Goal: Obtain resource: Download file/media

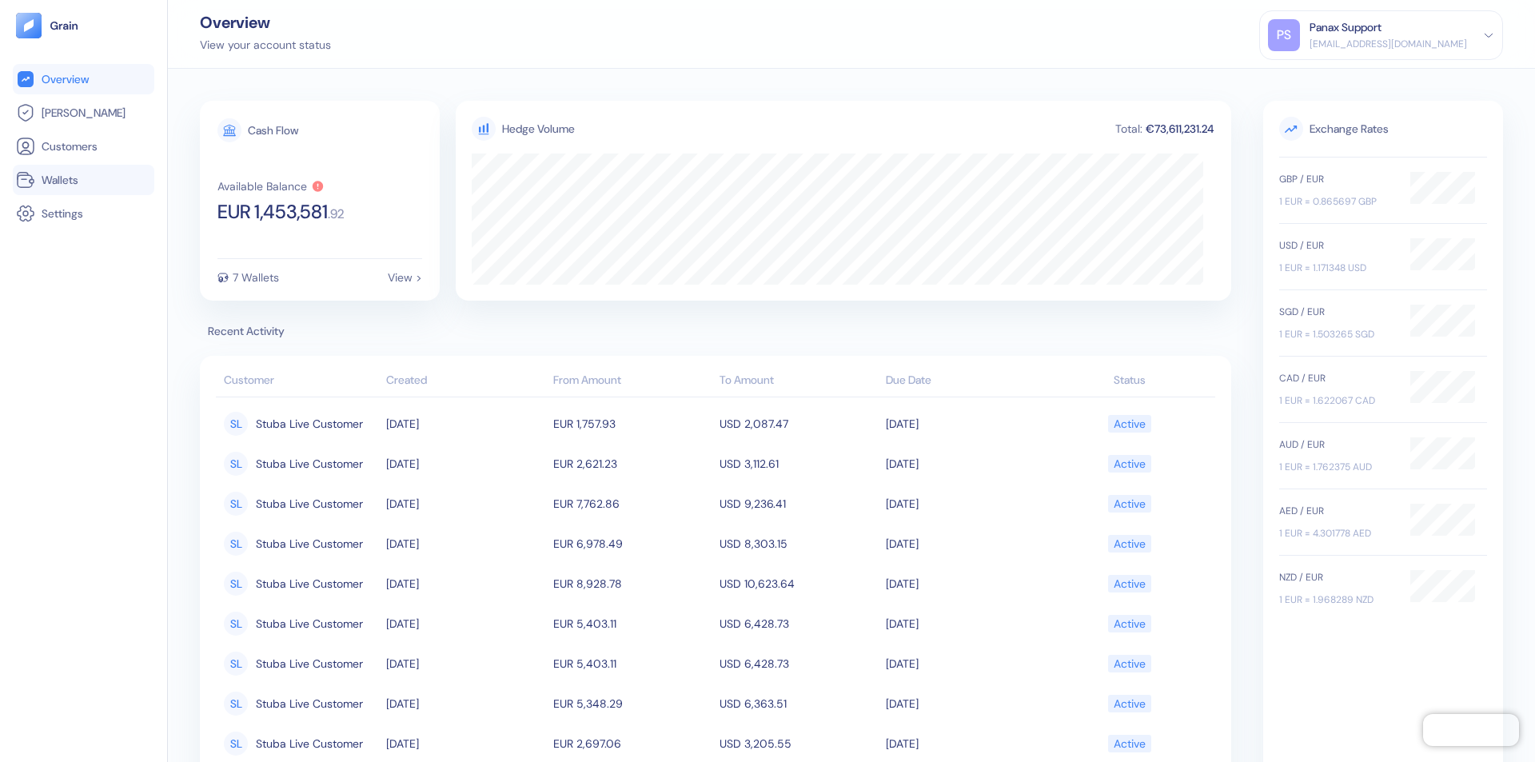
click at [83, 180] on link "Wallets" at bounding box center [83, 179] width 135 height 19
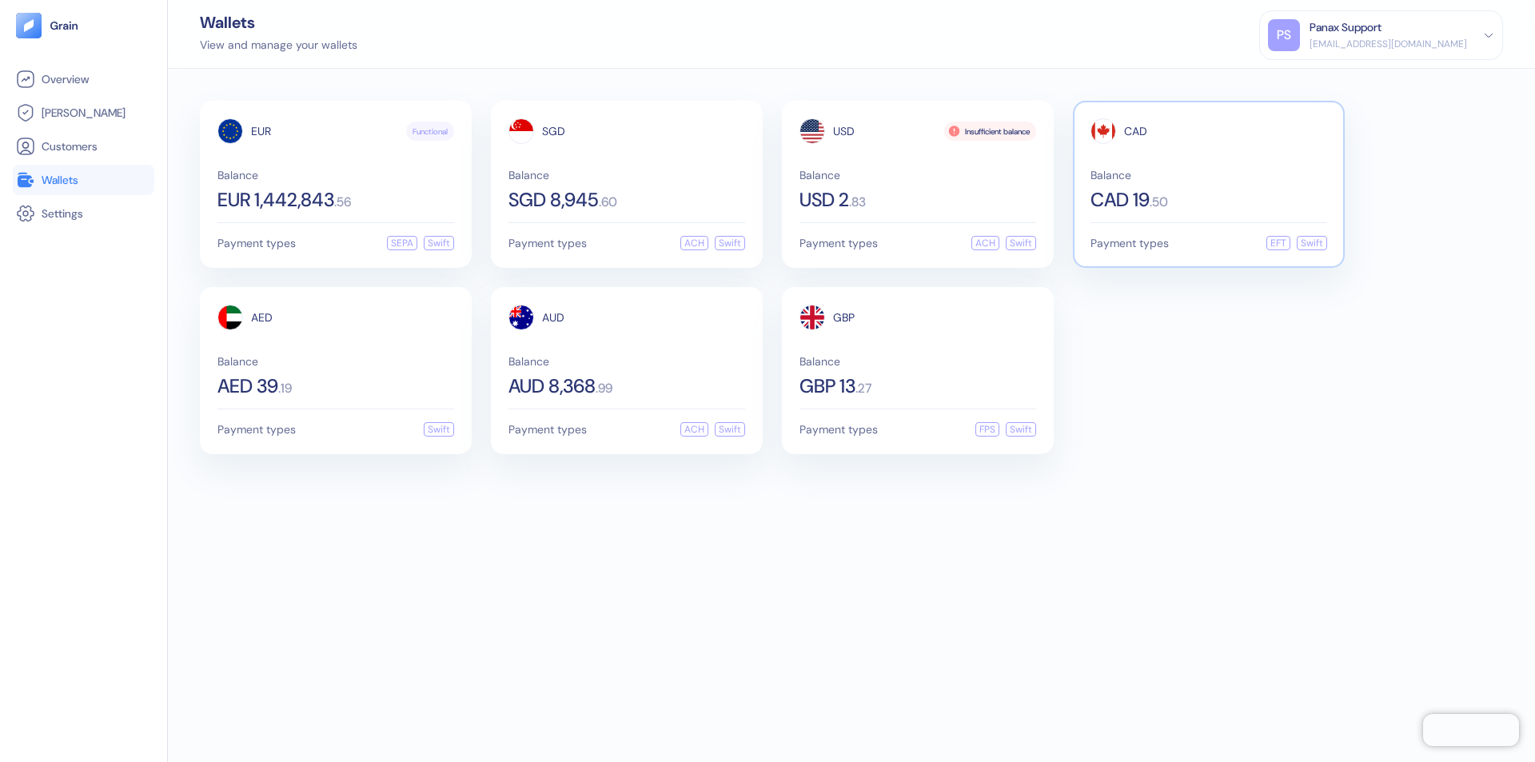
click at [1135, 131] on span "CAD" at bounding box center [1135, 131] width 23 height 11
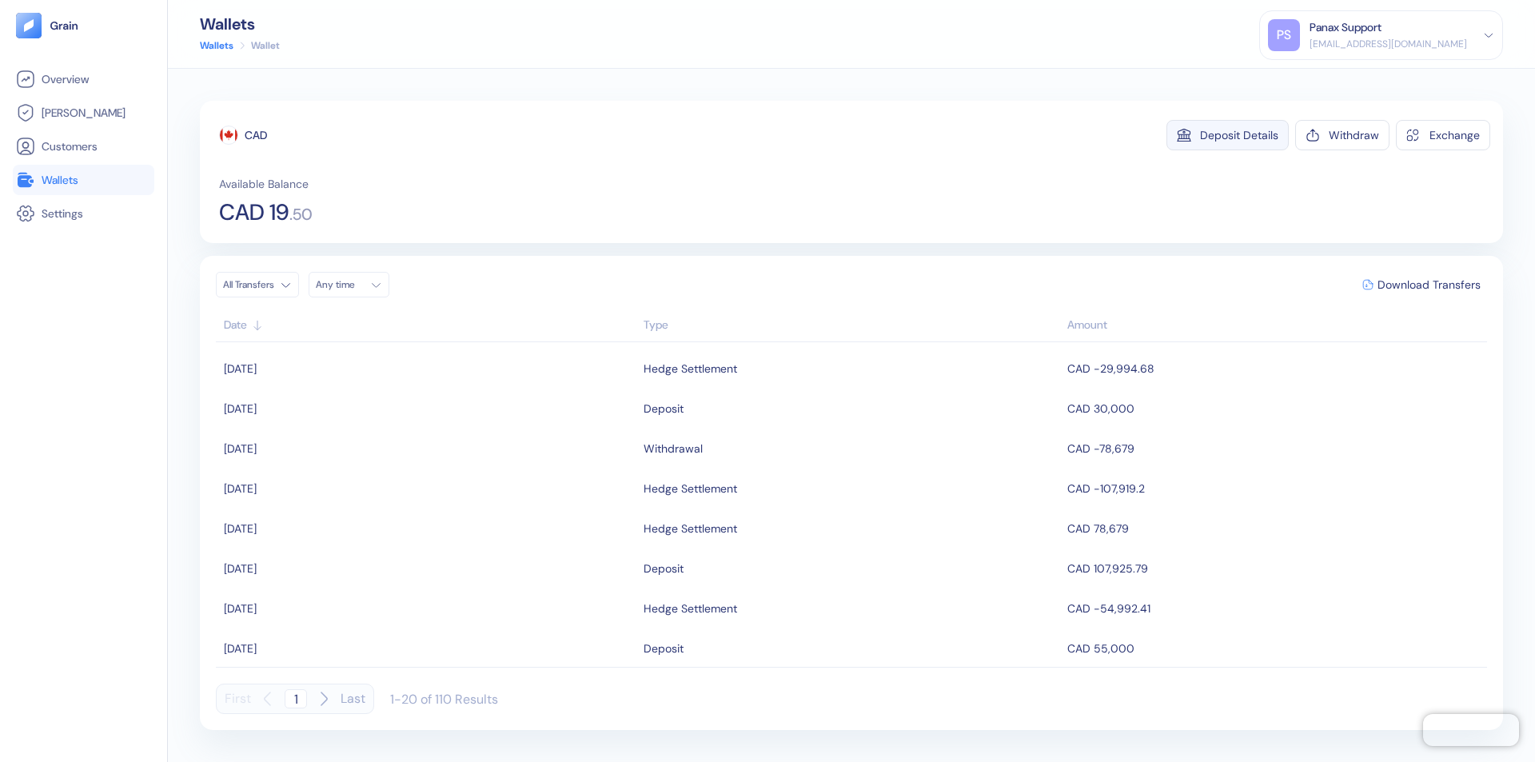
click at [1239, 135] on div "Deposit Details" at bounding box center [1239, 135] width 78 height 11
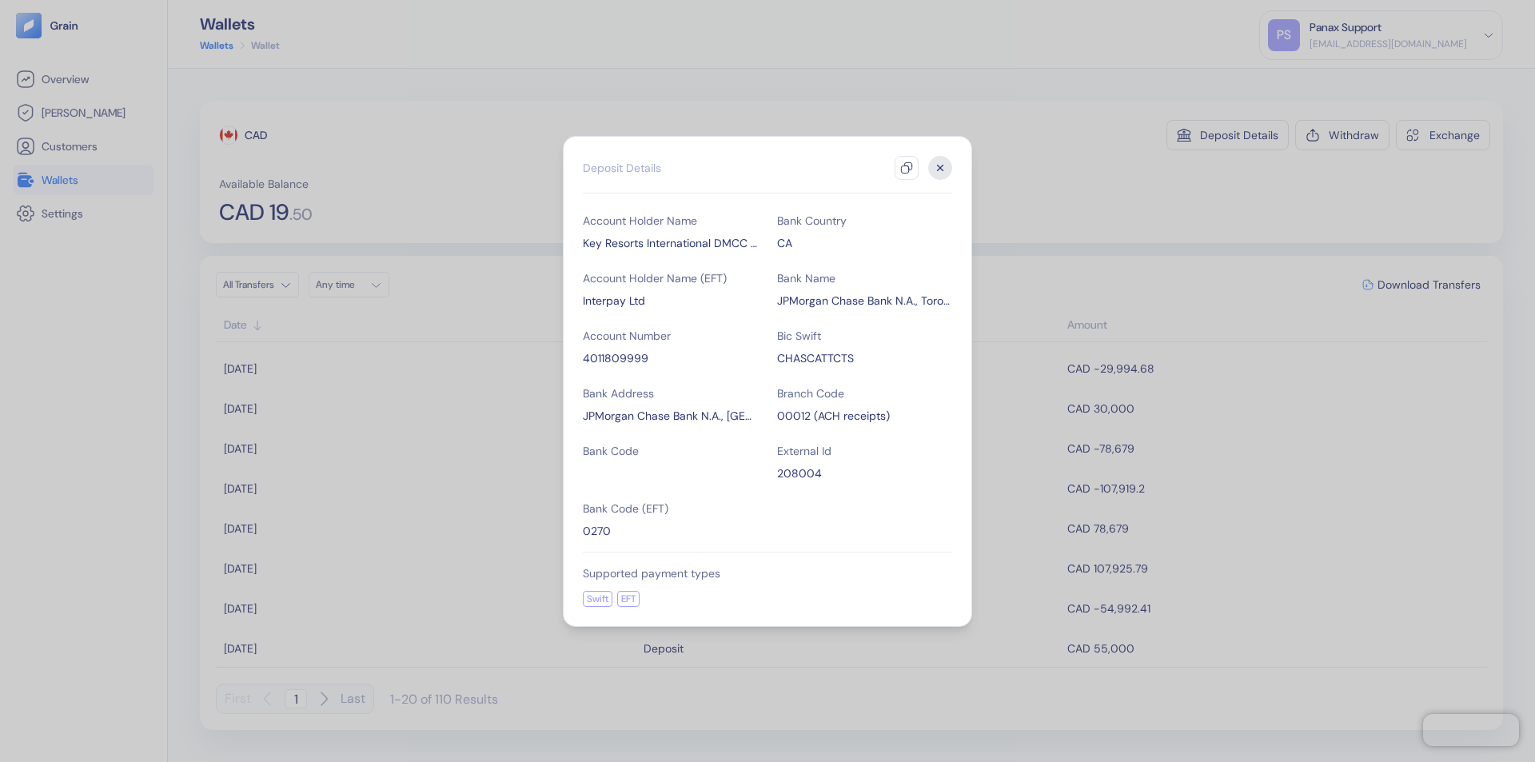
click at [907, 168] on icon "button" at bounding box center [906, 167] width 13 height 13
click at [940, 168] on icon "button" at bounding box center [941, 168] width 6 height 6
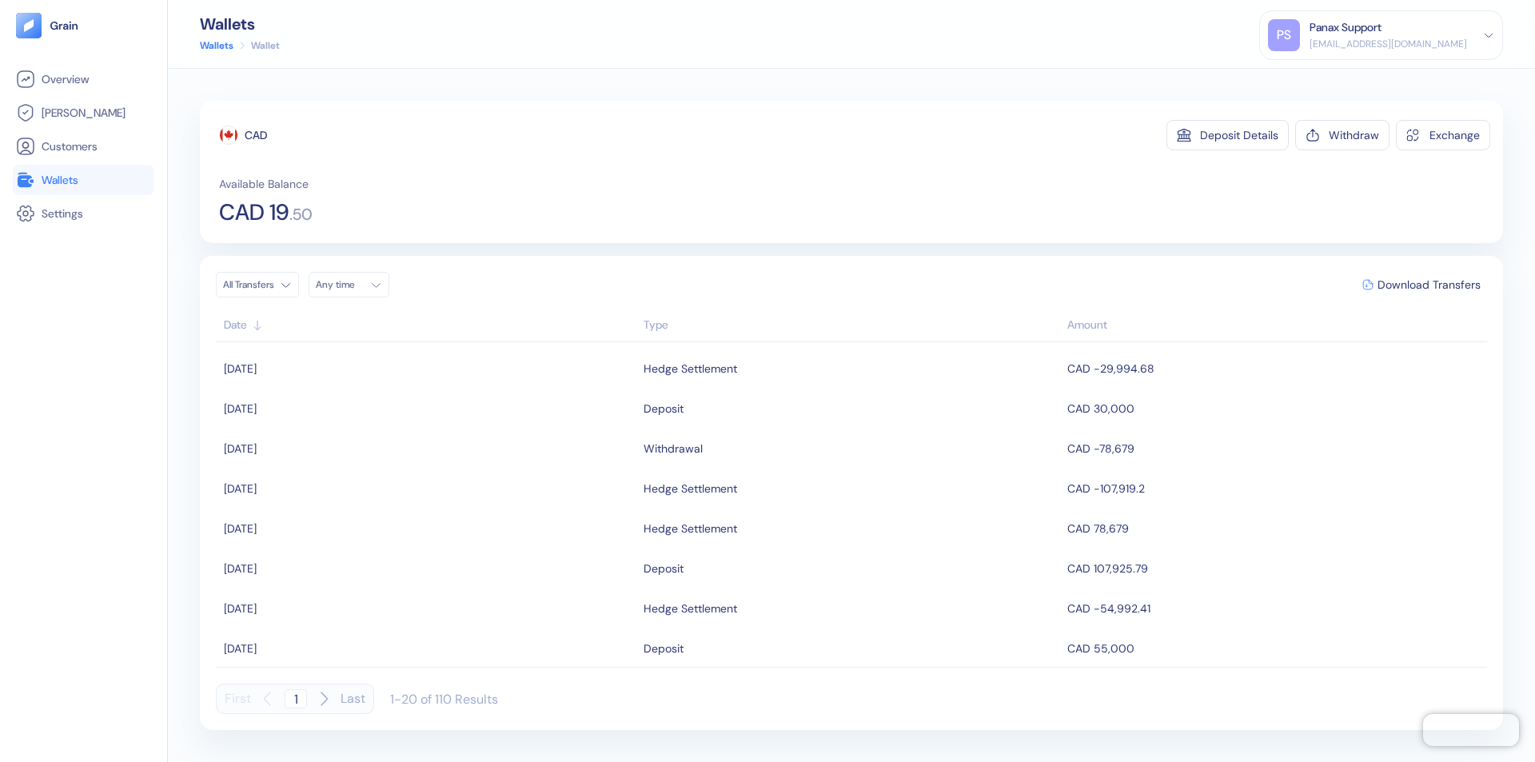
click at [353, 285] on div "Any time" at bounding box center [340, 284] width 48 height 13
click at [409, 389] on button "12" at bounding box center [409, 389] width 19 height 19
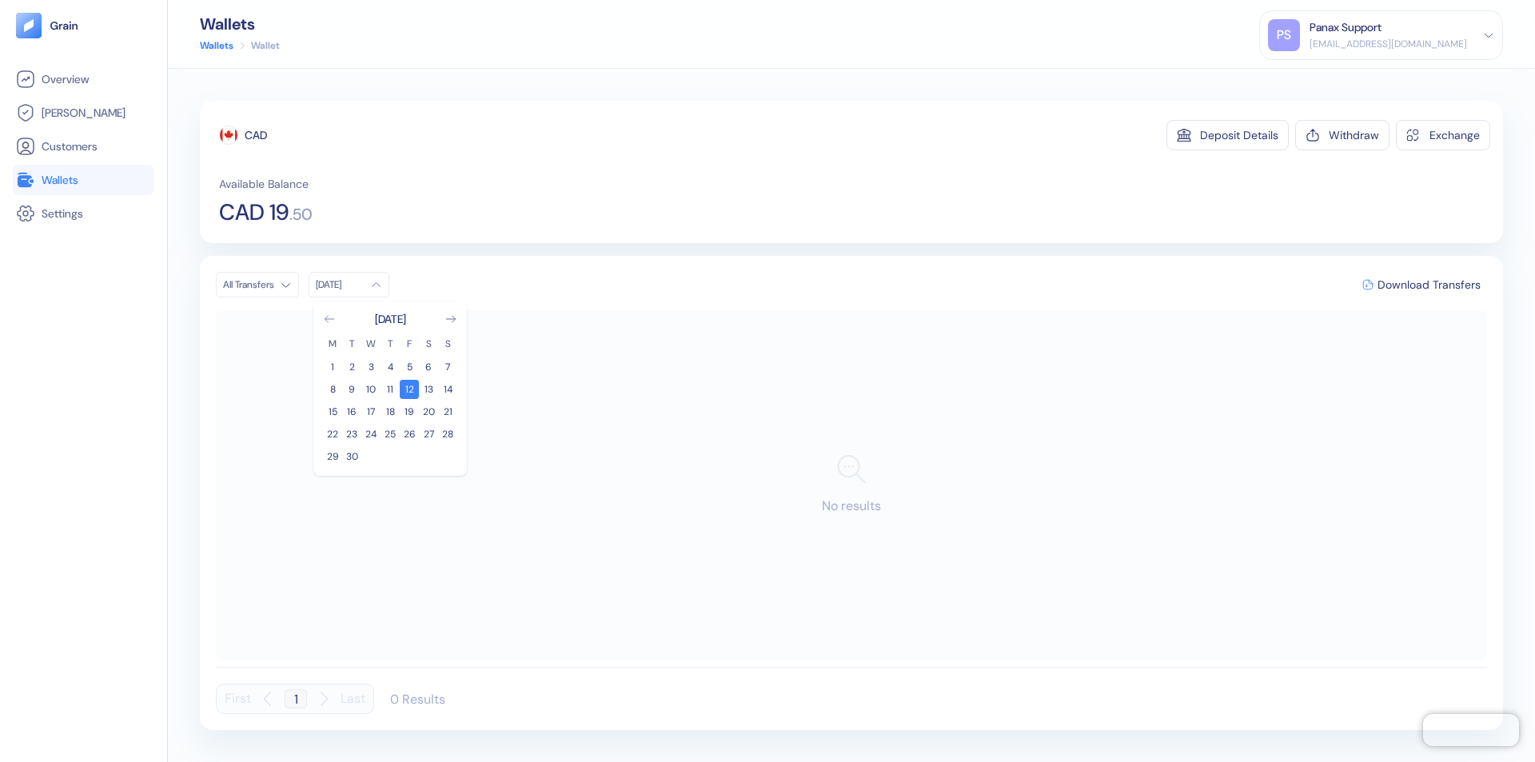
click at [329, 319] on icon "Go to previous month" at bounding box center [329, 319] width 9 height 6
click at [371, 412] on button "13" at bounding box center [370, 411] width 19 height 19
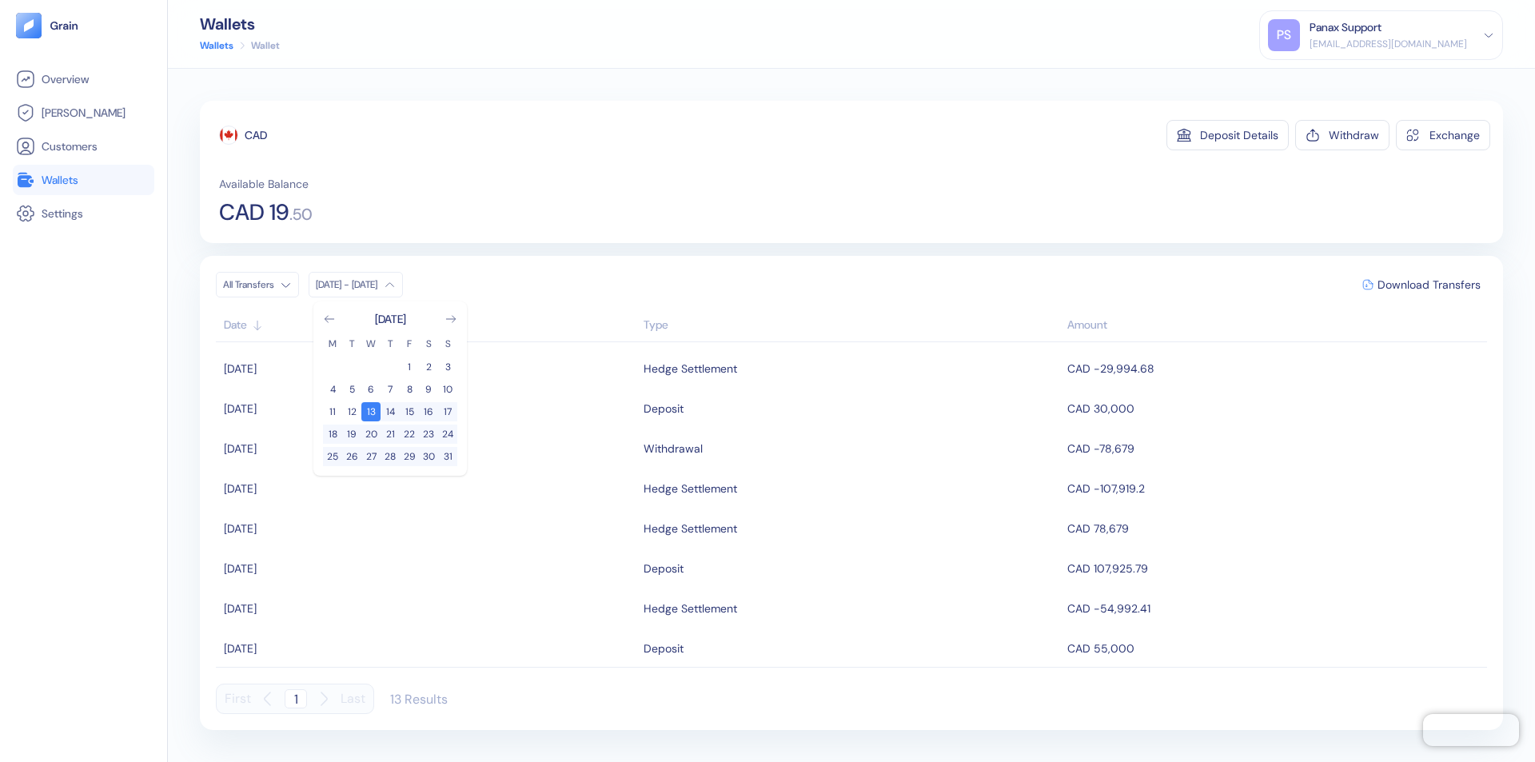
click at [256, 135] on div "CAD" at bounding box center [256, 135] width 22 height 16
click at [1429, 285] on span "Download Transfers" at bounding box center [1429, 284] width 103 height 11
click at [83, 180] on link "Wallets" at bounding box center [83, 179] width 135 height 19
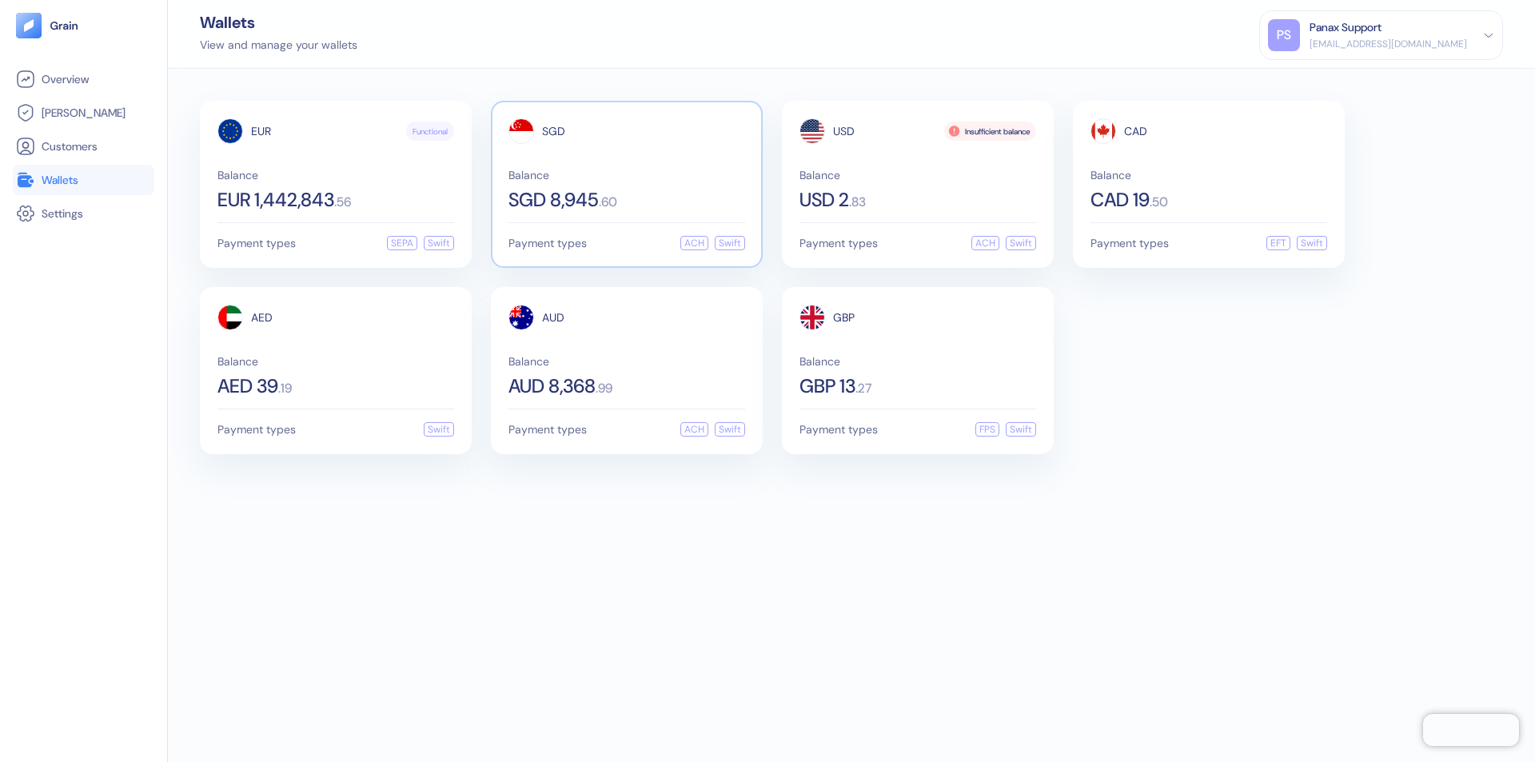
click at [553, 131] on span "SGD" at bounding box center [553, 131] width 23 height 11
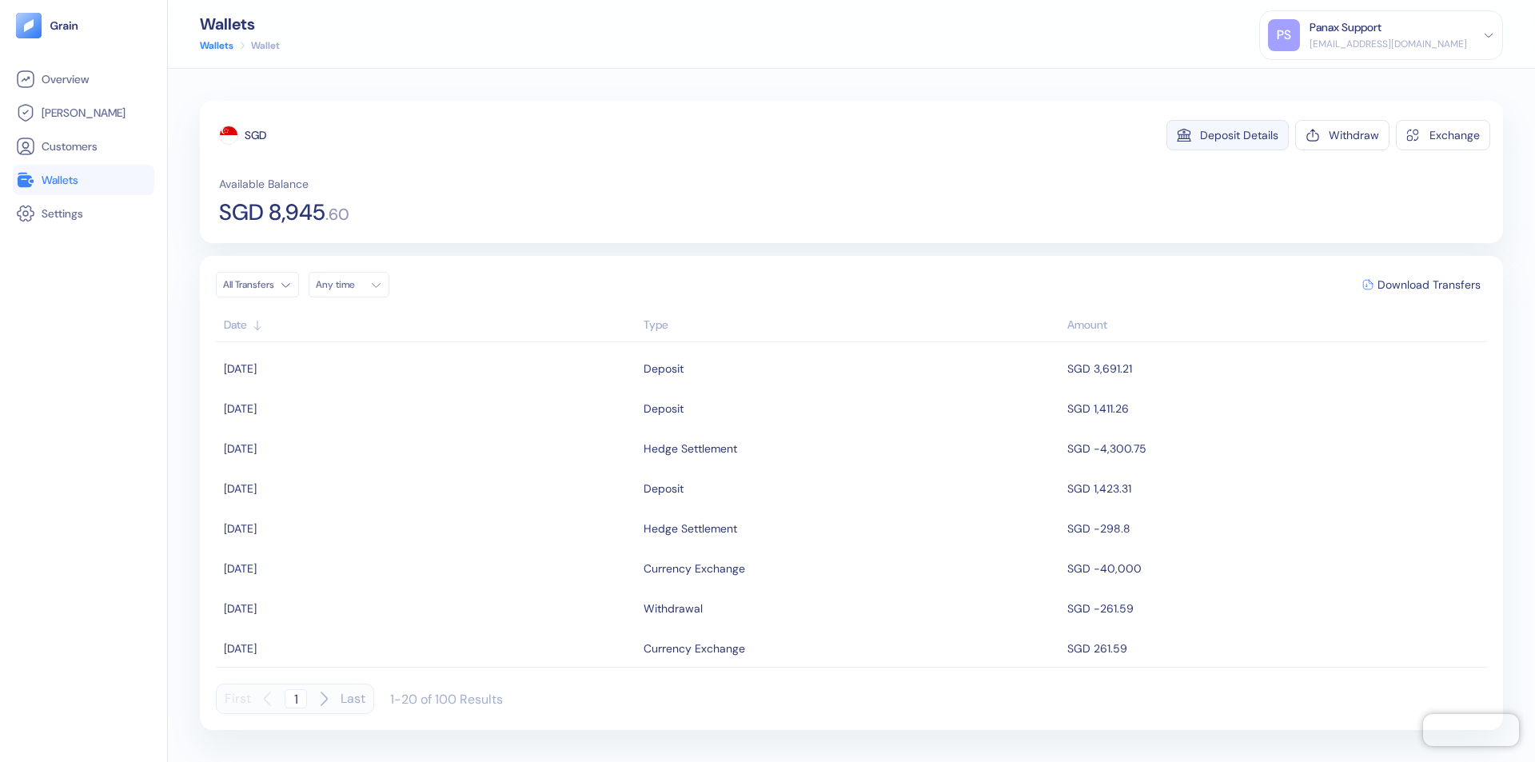
click at [1239, 135] on div "Deposit Details" at bounding box center [1239, 135] width 78 height 11
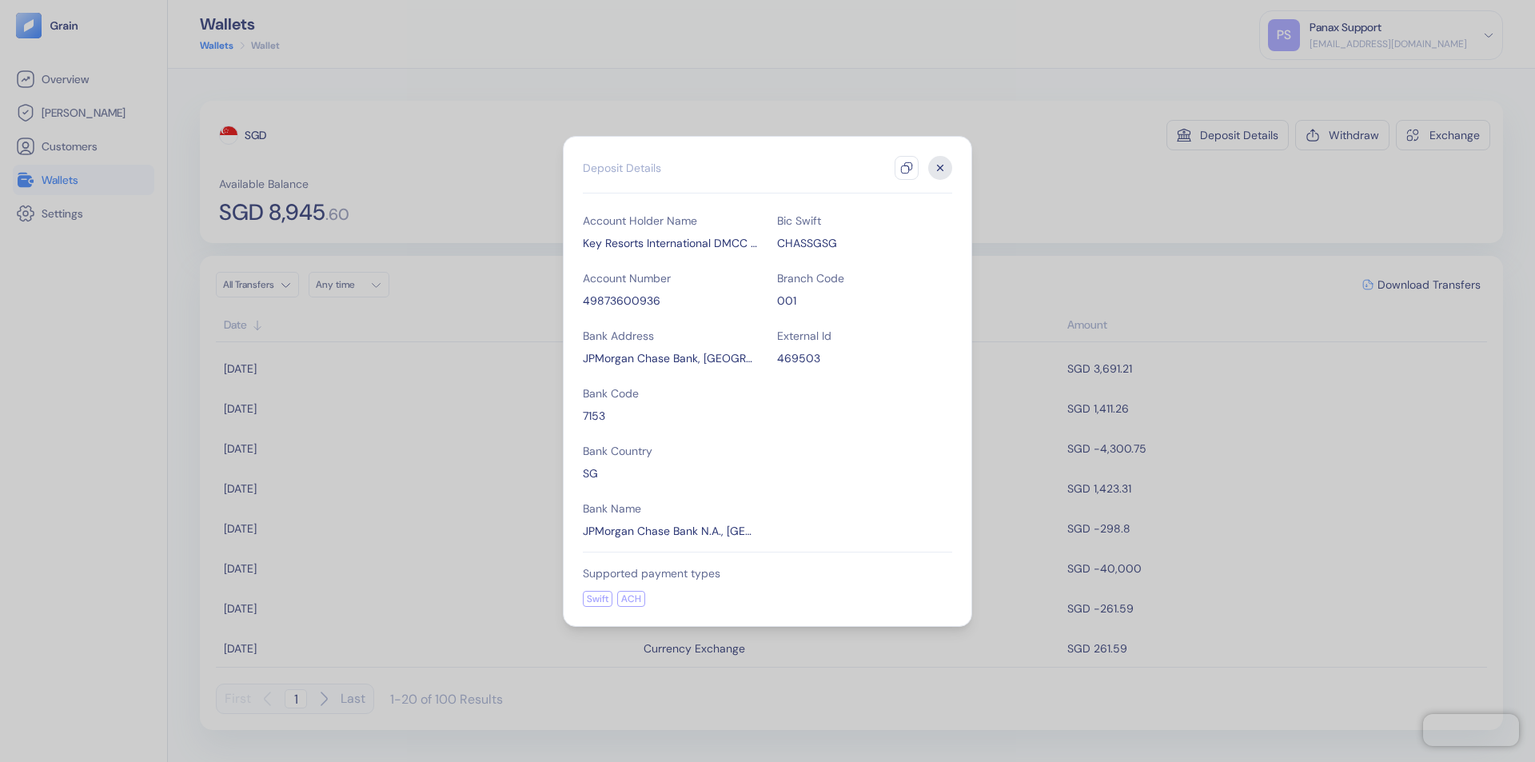
click at [907, 168] on icon "button" at bounding box center [906, 167] width 13 height 13
click at [940, 168] on icon "button" at bounding box center [941, 168] width 6 height 6
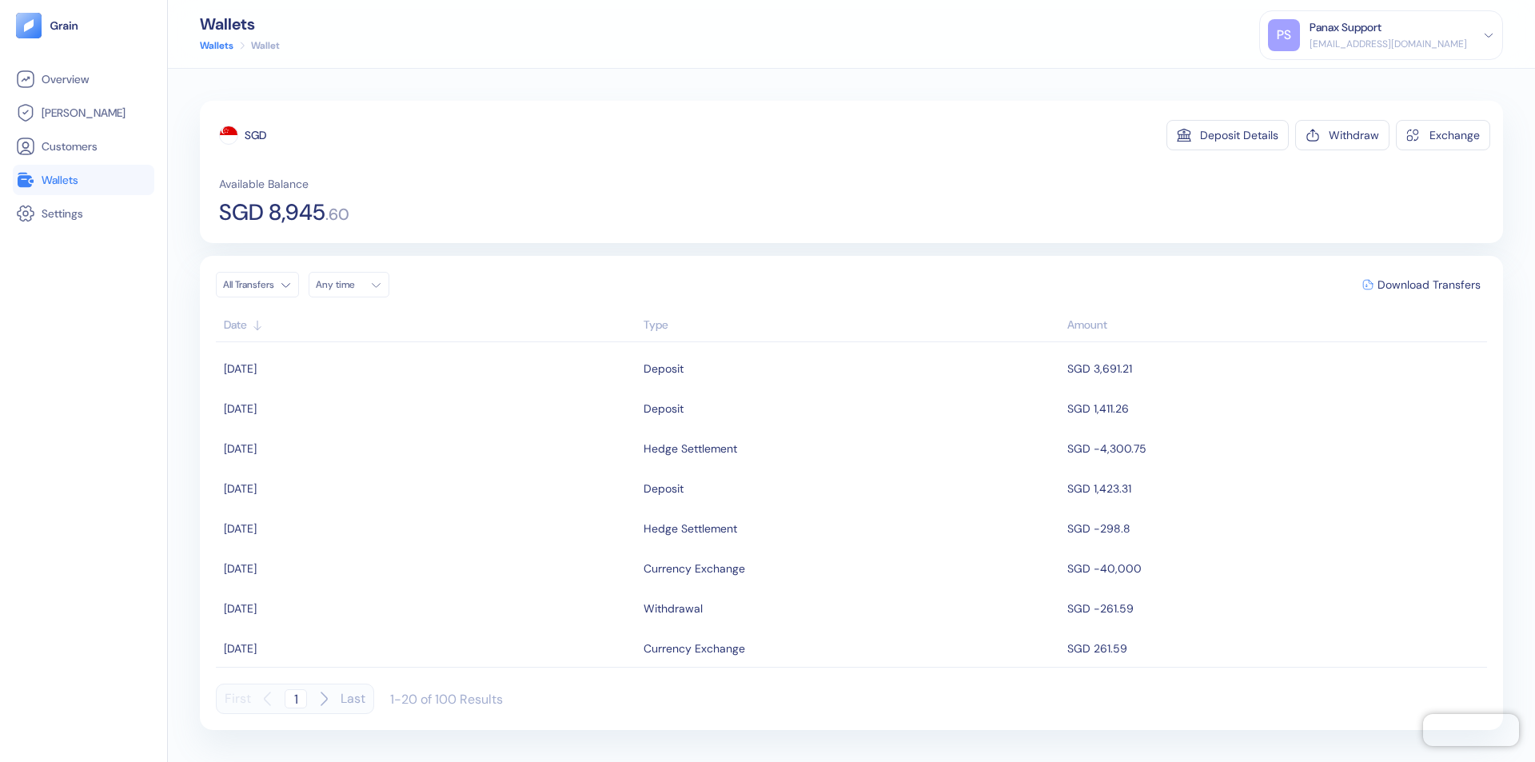
click at [353, 285] on div "Any time" at bounding box center [340, 284] width 48 height 13
click at [409, 389] on button "12" at bounding box center [409, 389] width 19 height 19
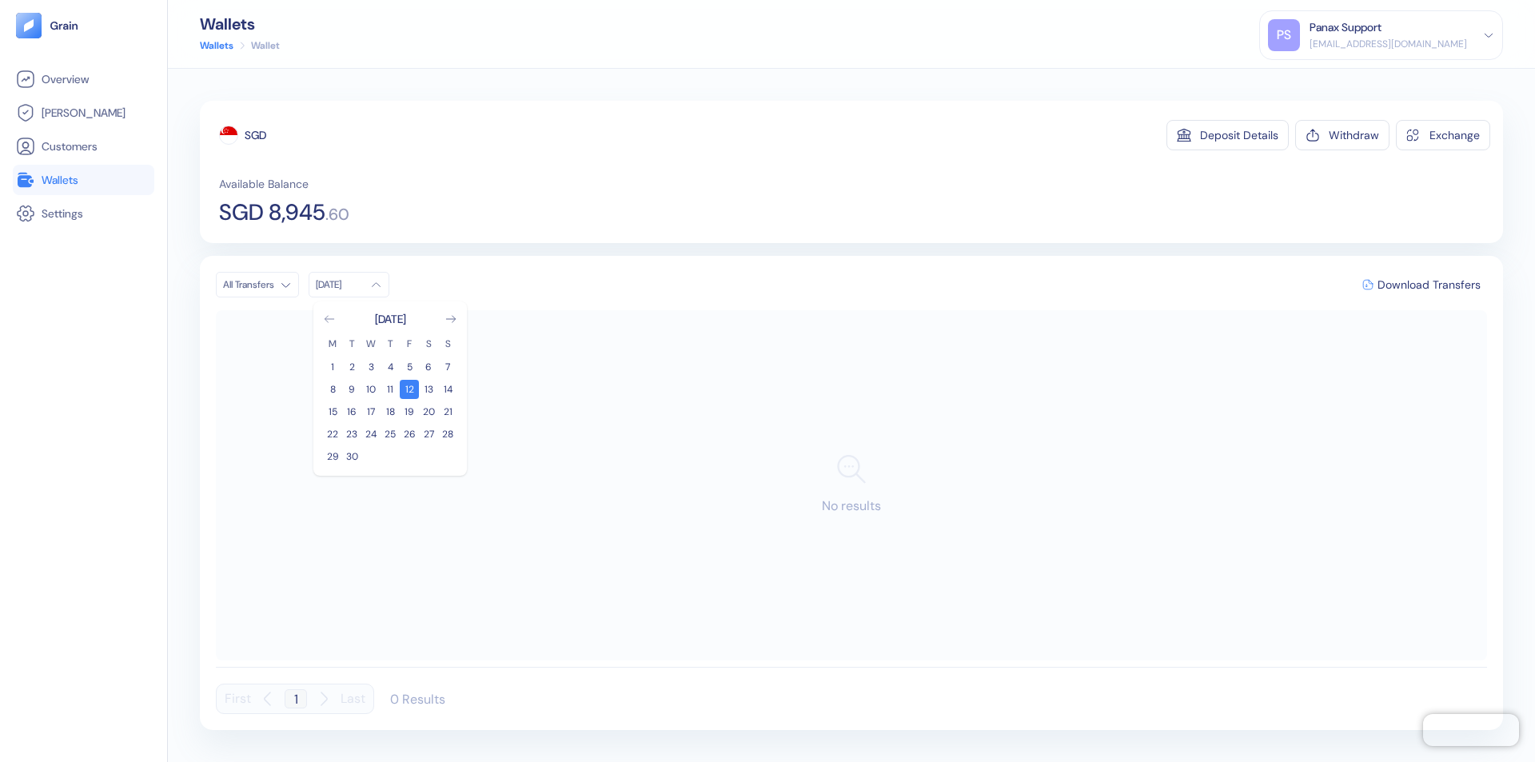
click at [329, 319] on icon "Go to previous month" at bounding box center [329, 319] width 9 height 6
click at [371, 412] on button "13" at bounding box center [370, 411] width 19 height 19
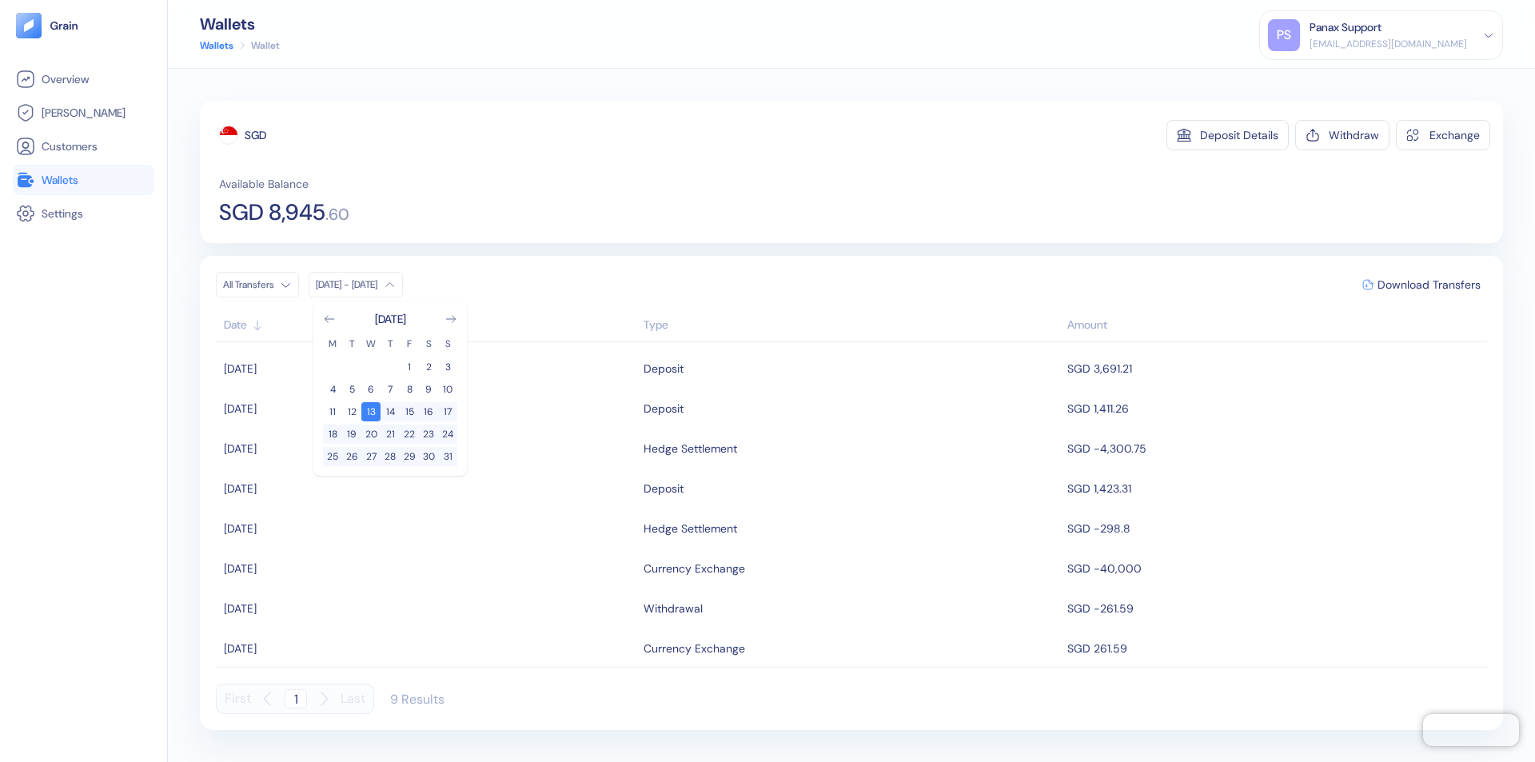
click at [256, 135] on div "SGD" at bounding box center [256, 135] width 22 height 16
click at [1429, 285] on span "Download Transfers" at bounding box center [1429, 284] width 103 height 11
click at [83, 180] on link "Wallets" at bounding box center [83, 179] width 135 height 19
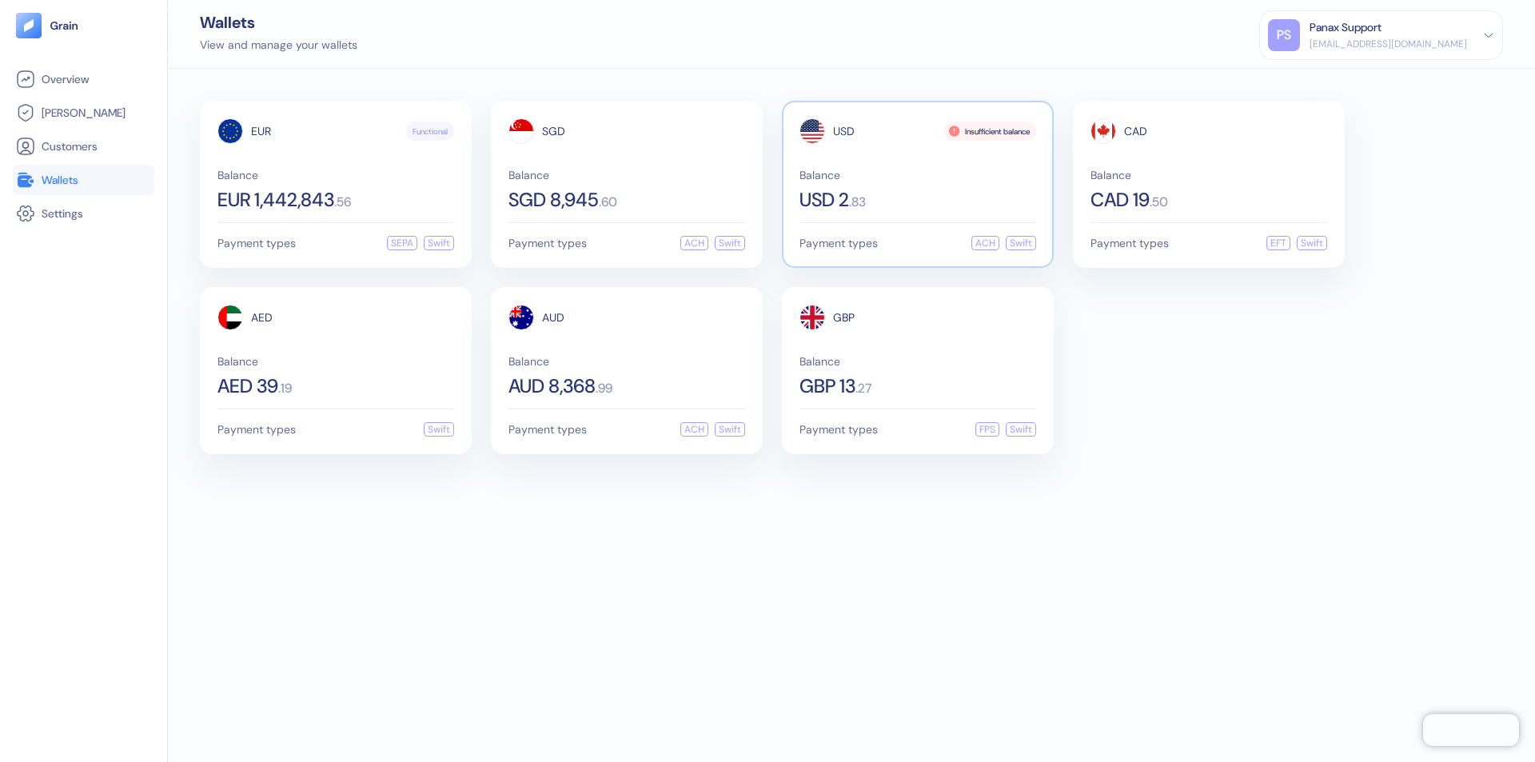
click at [843, 131] on span "USD" at bounding box center [844, 131] width 22 height 11
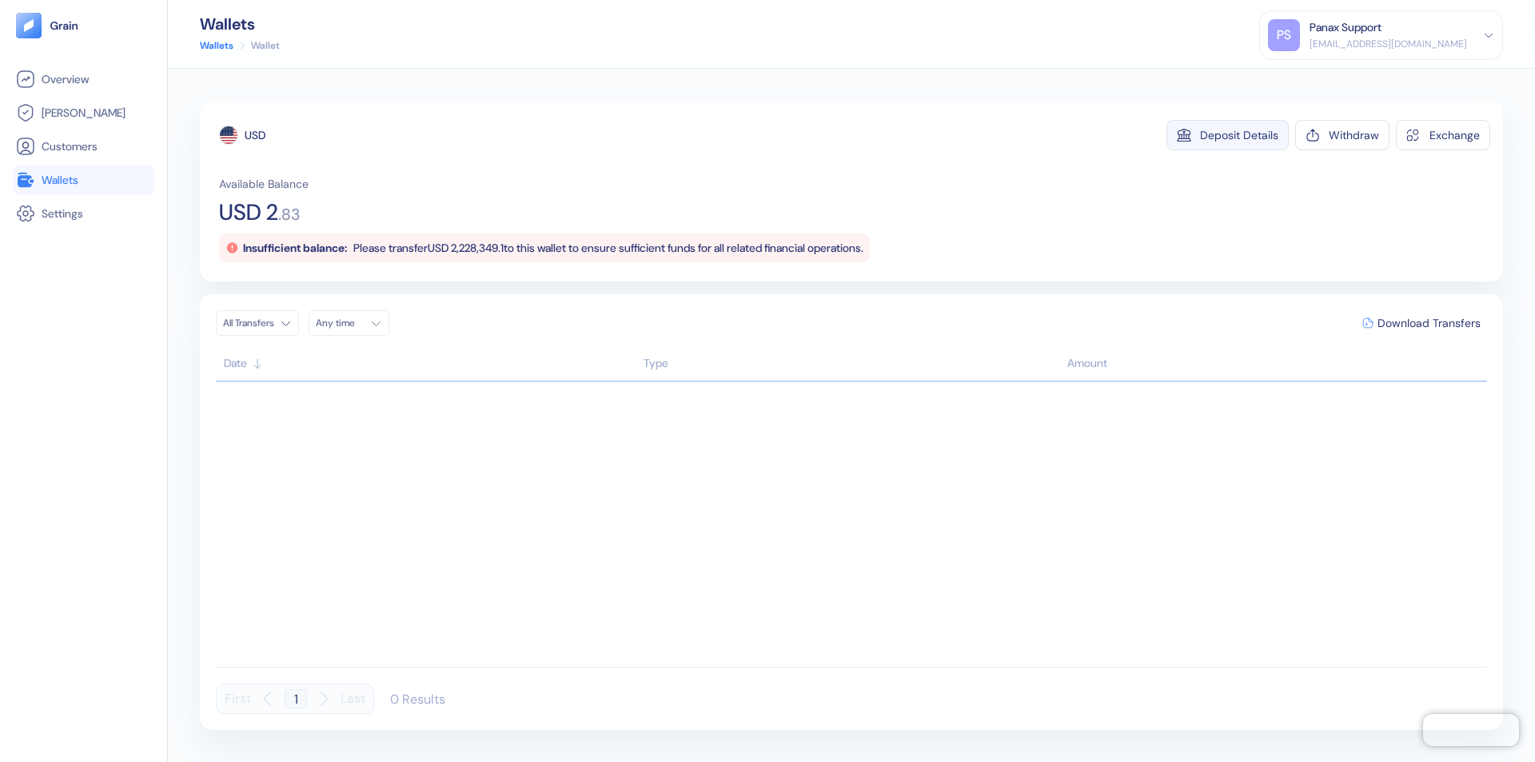
click at [1239, 135] on div "Deposit Details" at bounding box center [1239, 135] width 78 height 11
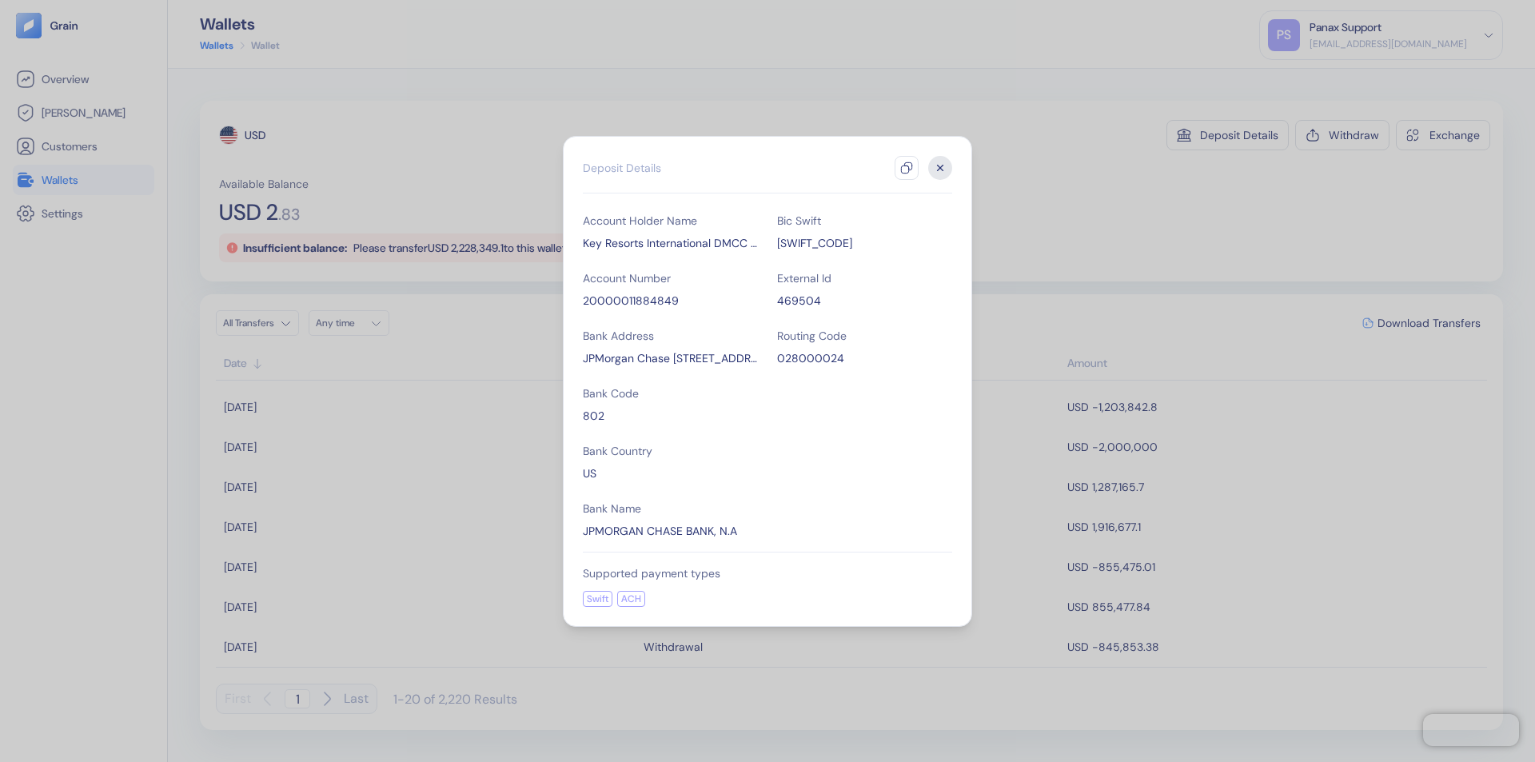
click at [907, 168] on icon "button" at bounding box center [906, 167] width 13 height 13
click at [940, 168] on icon "button" at bounding box center [941, 168] width 6 height 6
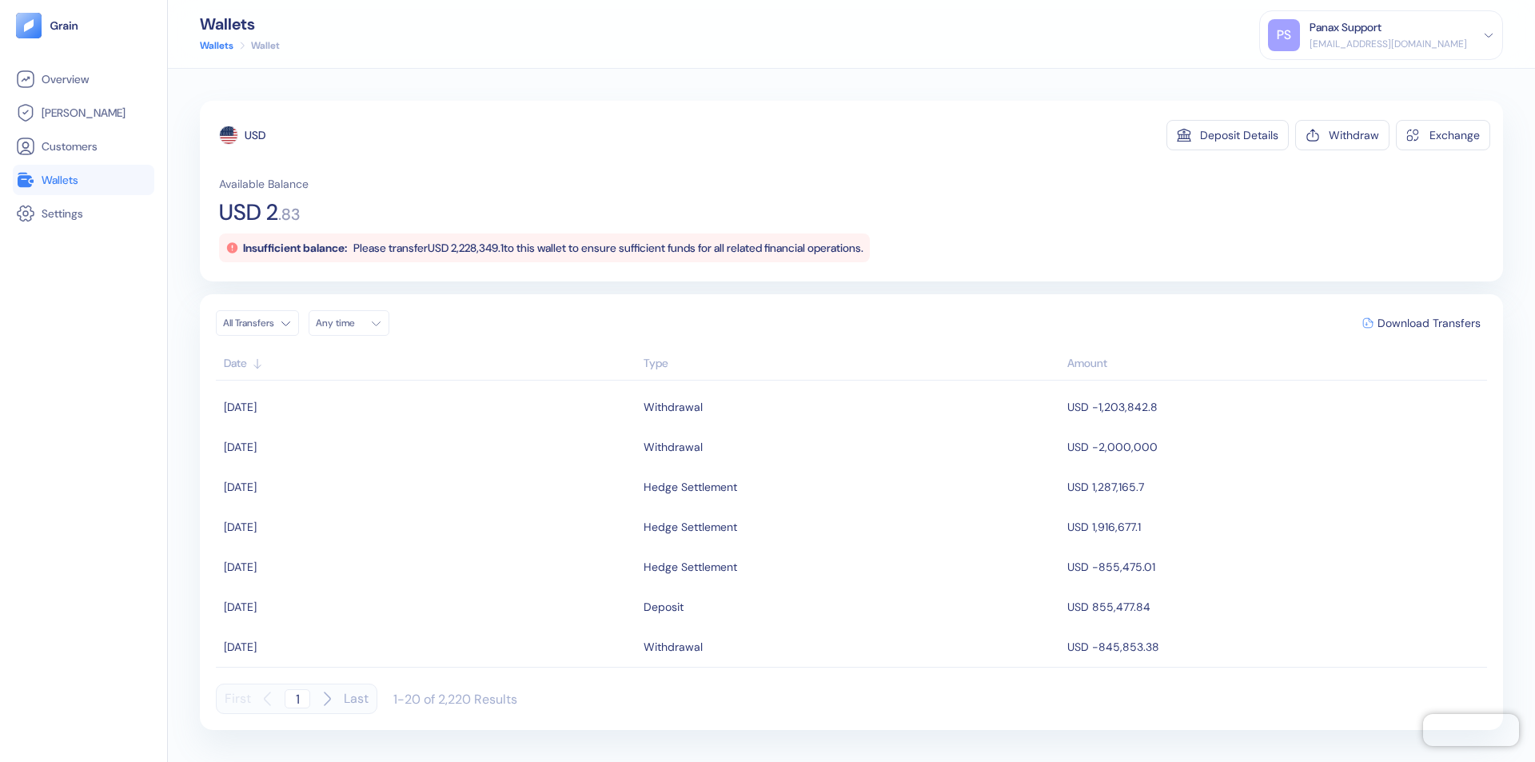
click at [353, 323] on div "Any time" at bounding box center [340, 323] width 48 height 13
click at [409, 428] on button "12" at bounding box center [409, 427] width 19 height 19
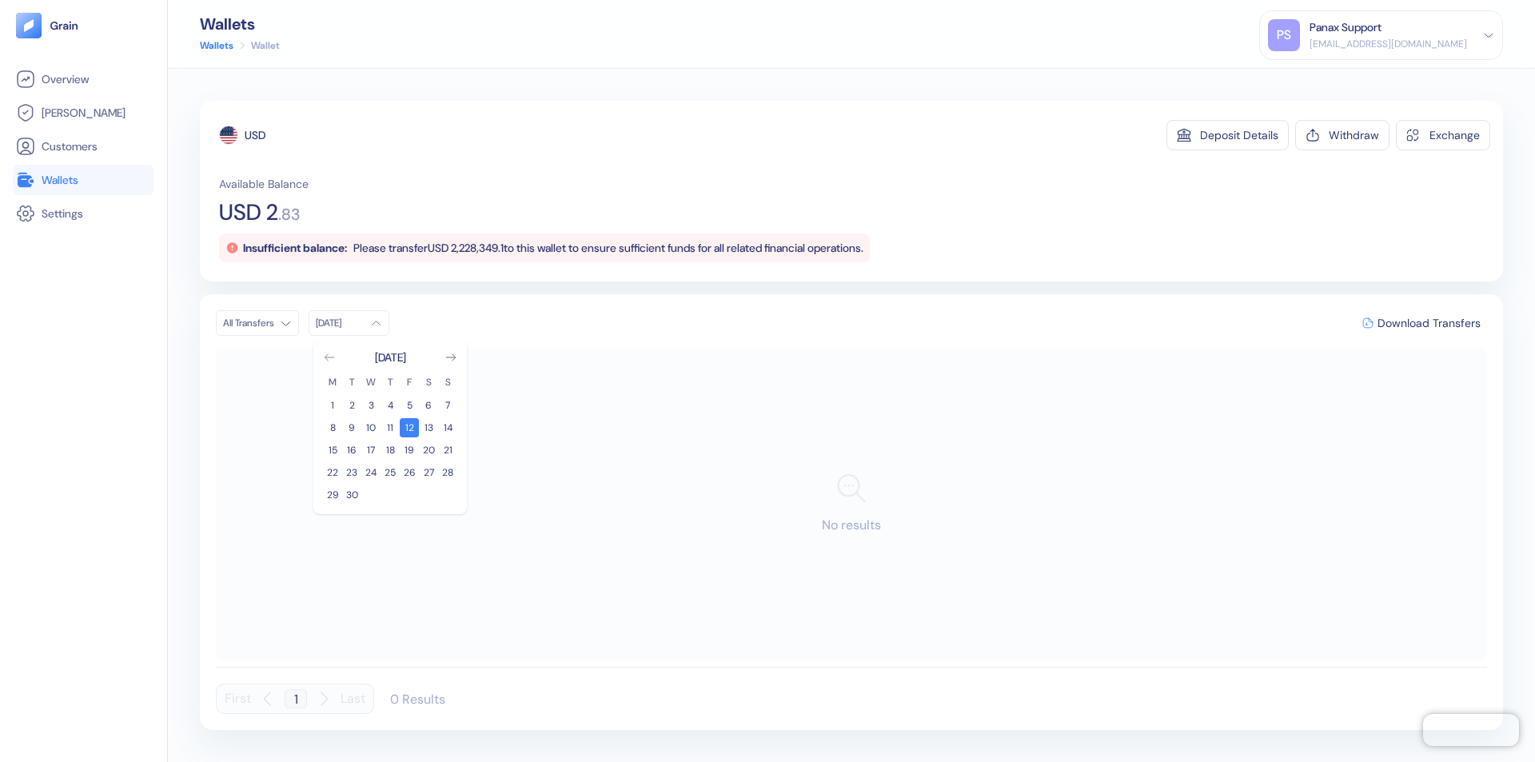
click at [329, 357] on icon "Go to previous month" at bounding box center [329, 357] width 9 height 6
click at [371, 450] on button "13" at bounding box center [370, 450] width 19 height 19
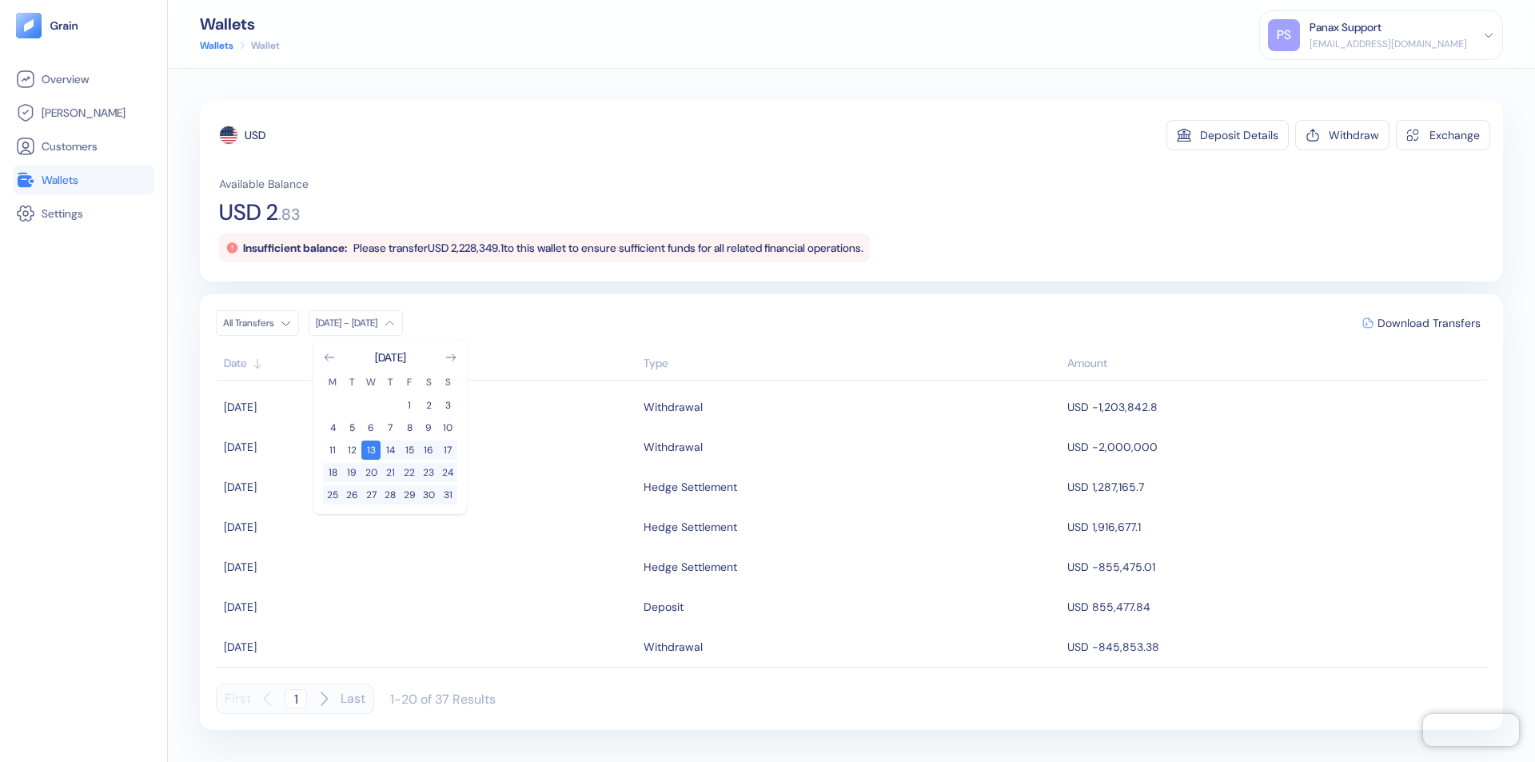
click at [255, 135] on div "USD" at bounding box center [255, 135] width 21 height 16
click at [1429, 323] on span "Download Transfers" at bounding box center [1429, 322] width 103 height 11
click at [83, 180] on link "Wallets" at bounding box center [83, 179] width 135 height 19
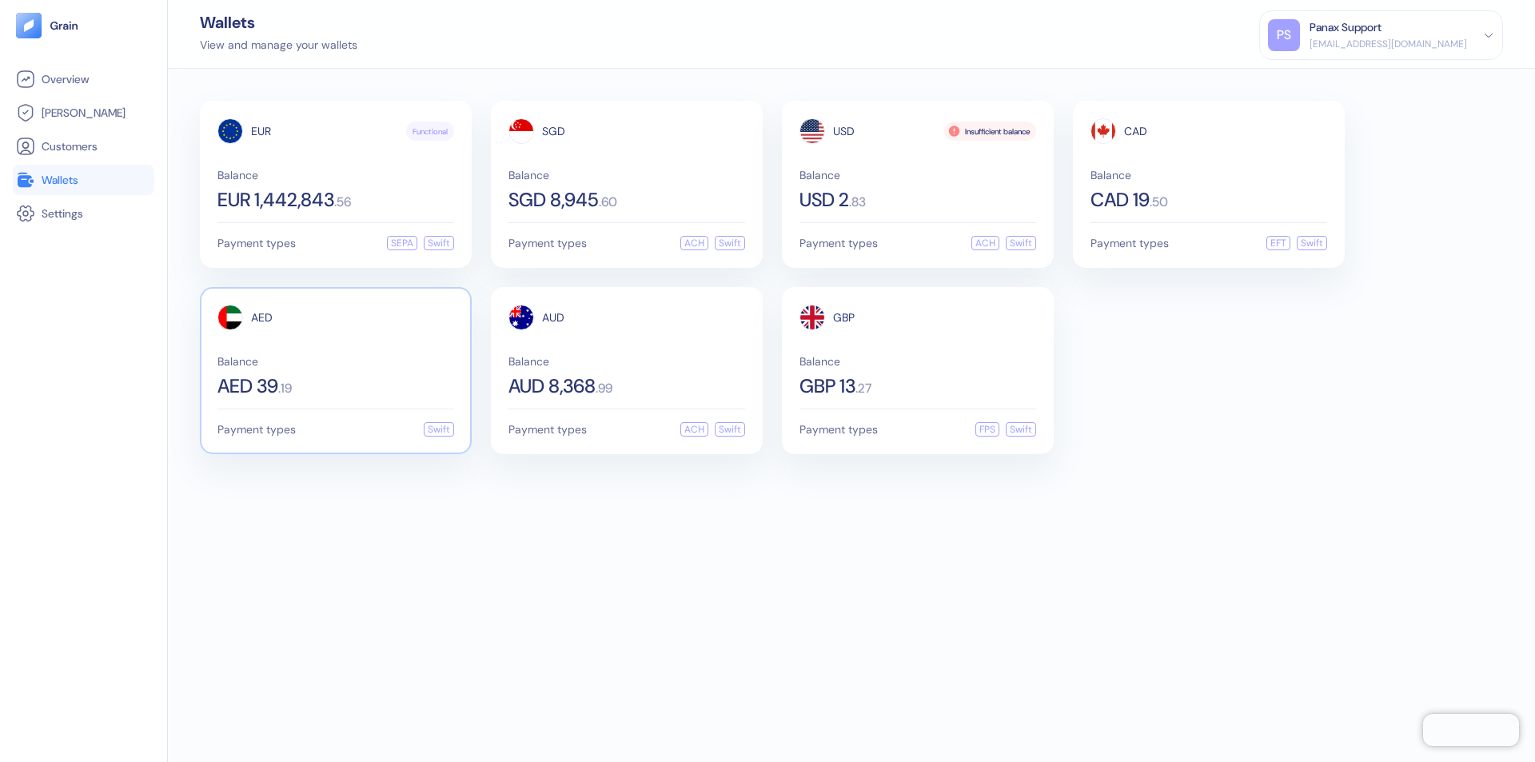
click at [261, 317] on span "AED" at bounding box center [262, 317] width 22 height 11
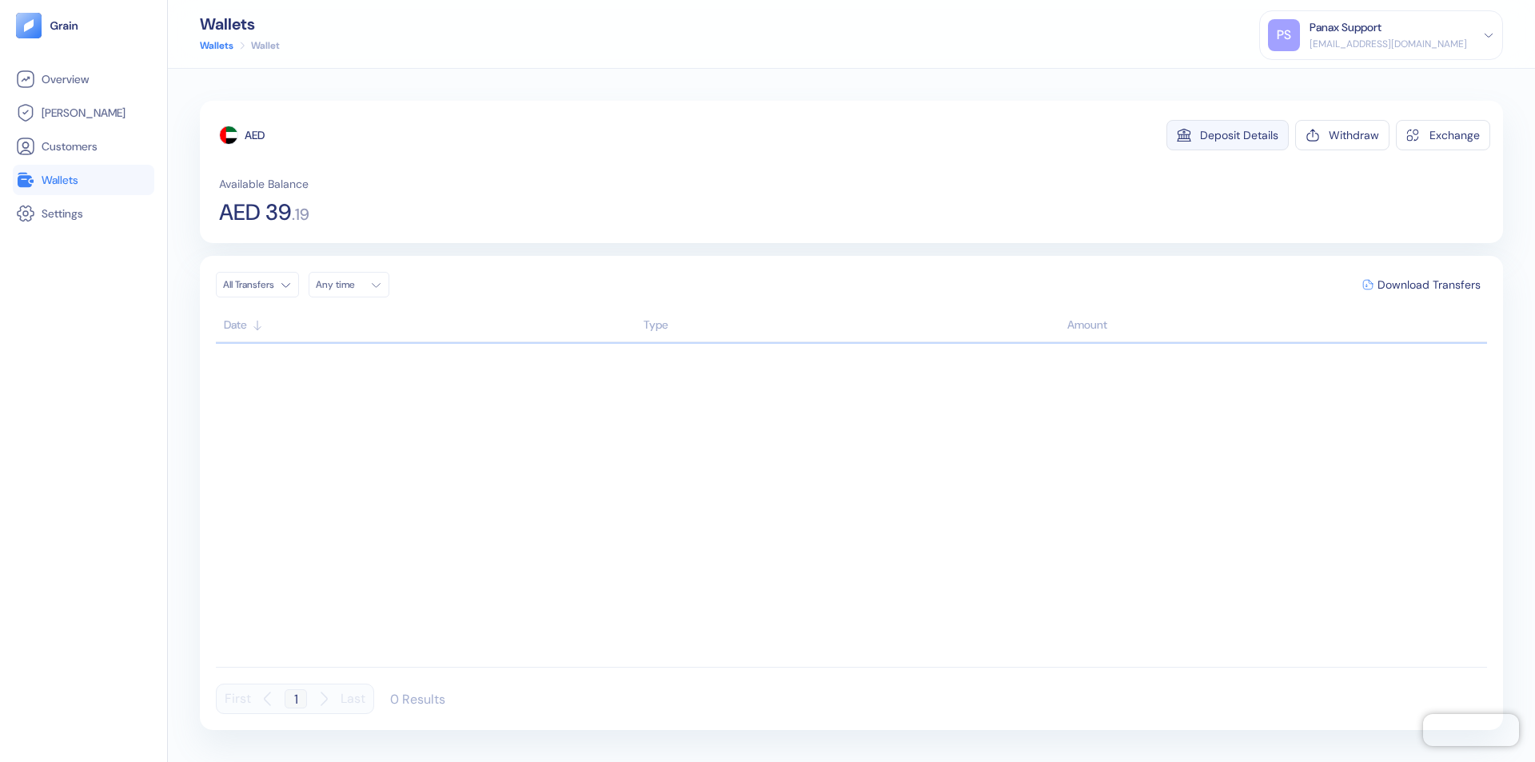
click at [1239, 135] on div "Deposit Details" at bounding box center [1239, 135] width 78 height 11
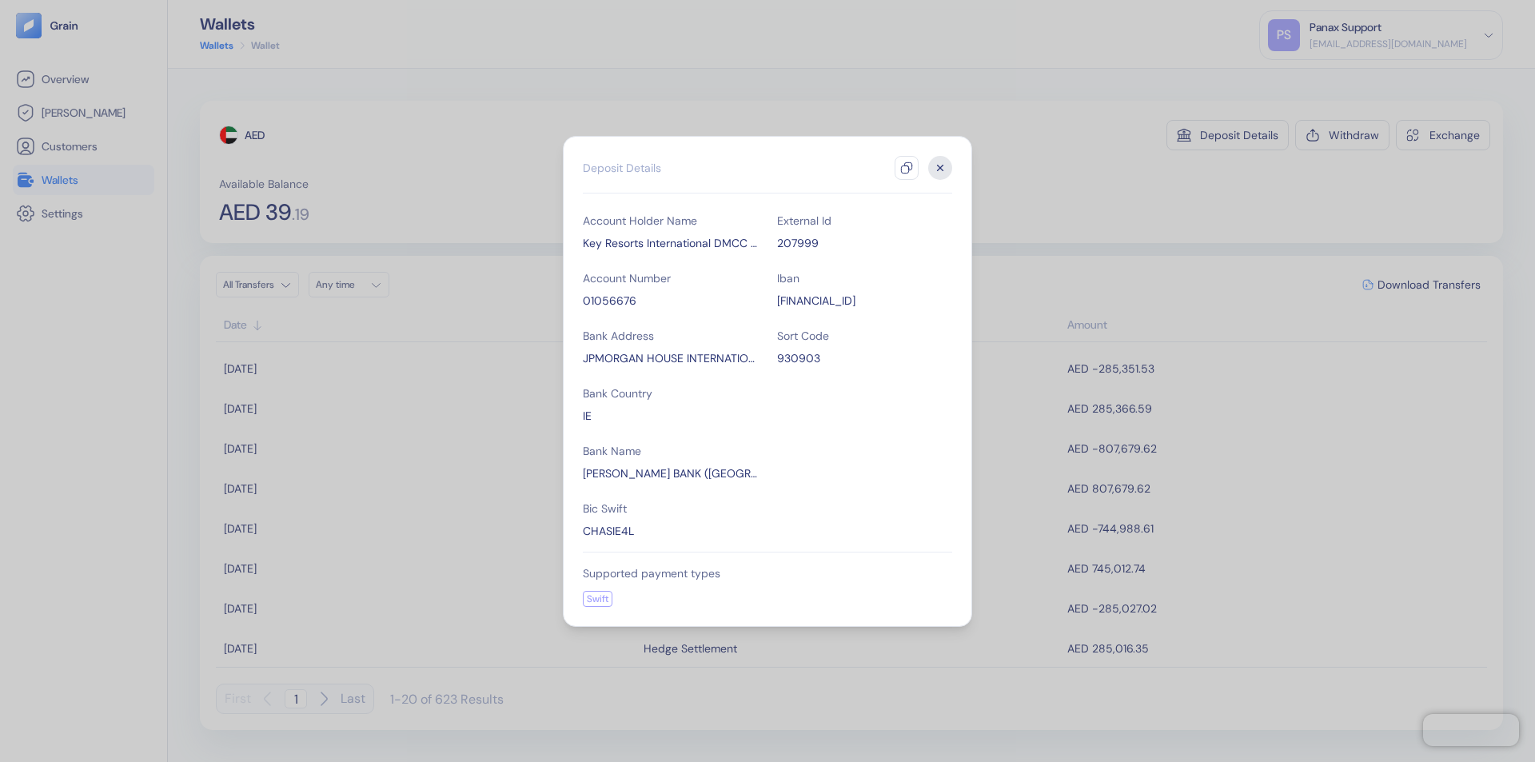
click at [907, 168] on icon "button" at bounding box center [906, 167] width 13 height 13
click at [940, 168] on icon "button" at bounding box center [941, 168] width 6 height 6
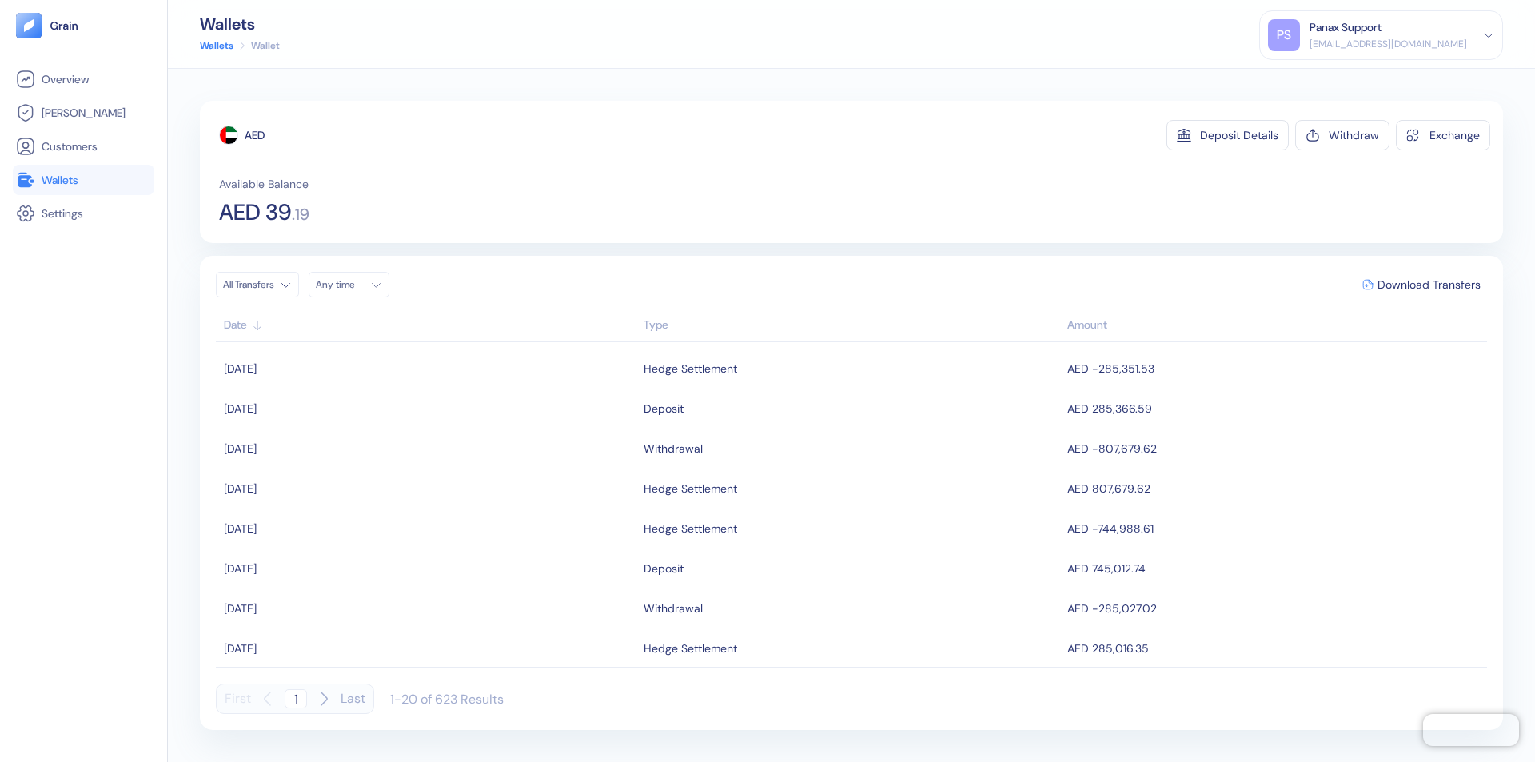
click at [353, 285] on div "Any time" at bounding box center [340, 284] width 48 height 13
click at [409, 389] on button "12" at bounding box center [409, 389] width 19 height 19
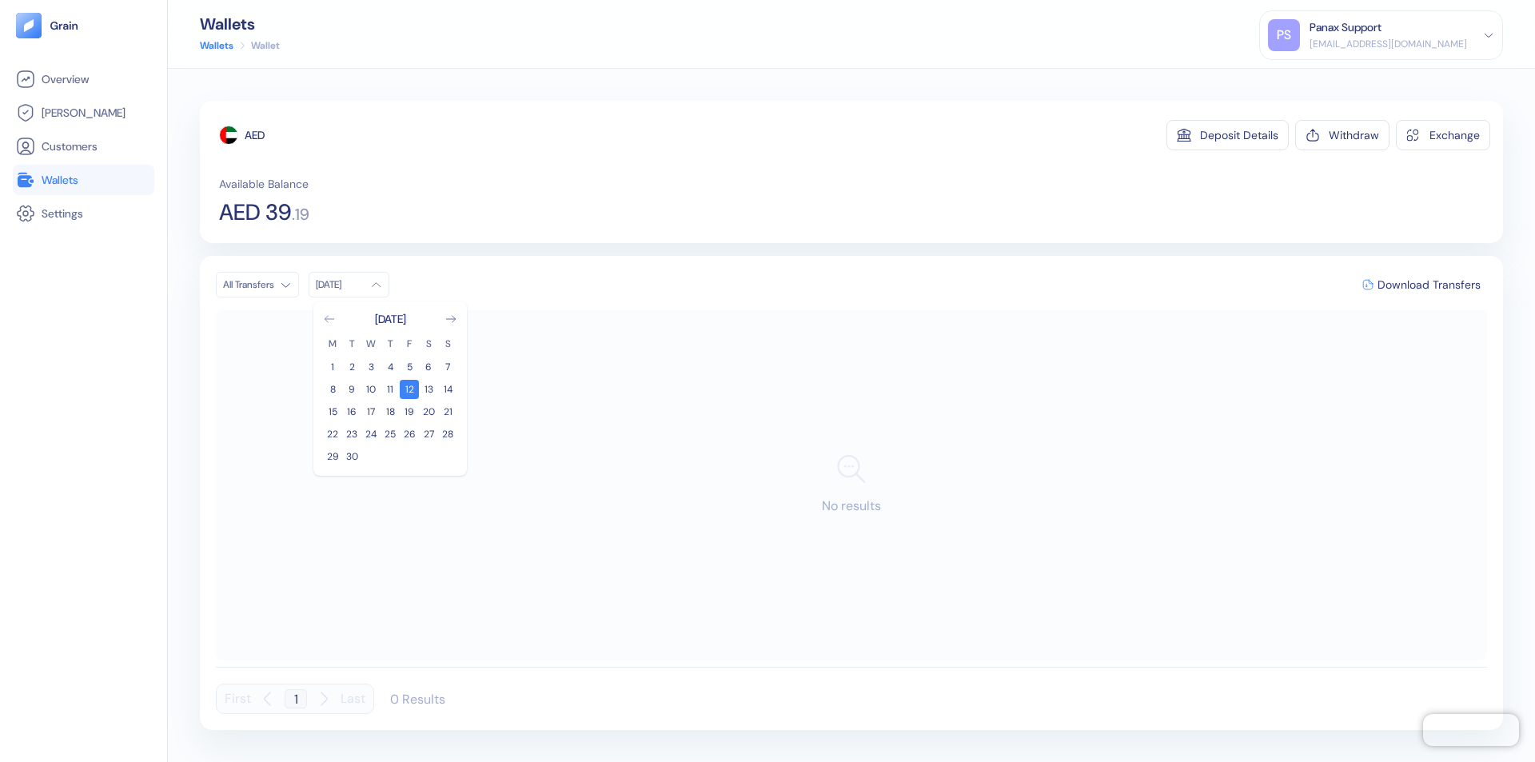
click at [329, 319] on icon "Go to previous month" at bounding box center [329, 319] width 9 height 6
click at [371, 412] on button "13" at bounding box center [370, 411] width 19 height 19
click at [255, 135] on div "AED" at bounding box center [255, 135] width 20 height 16
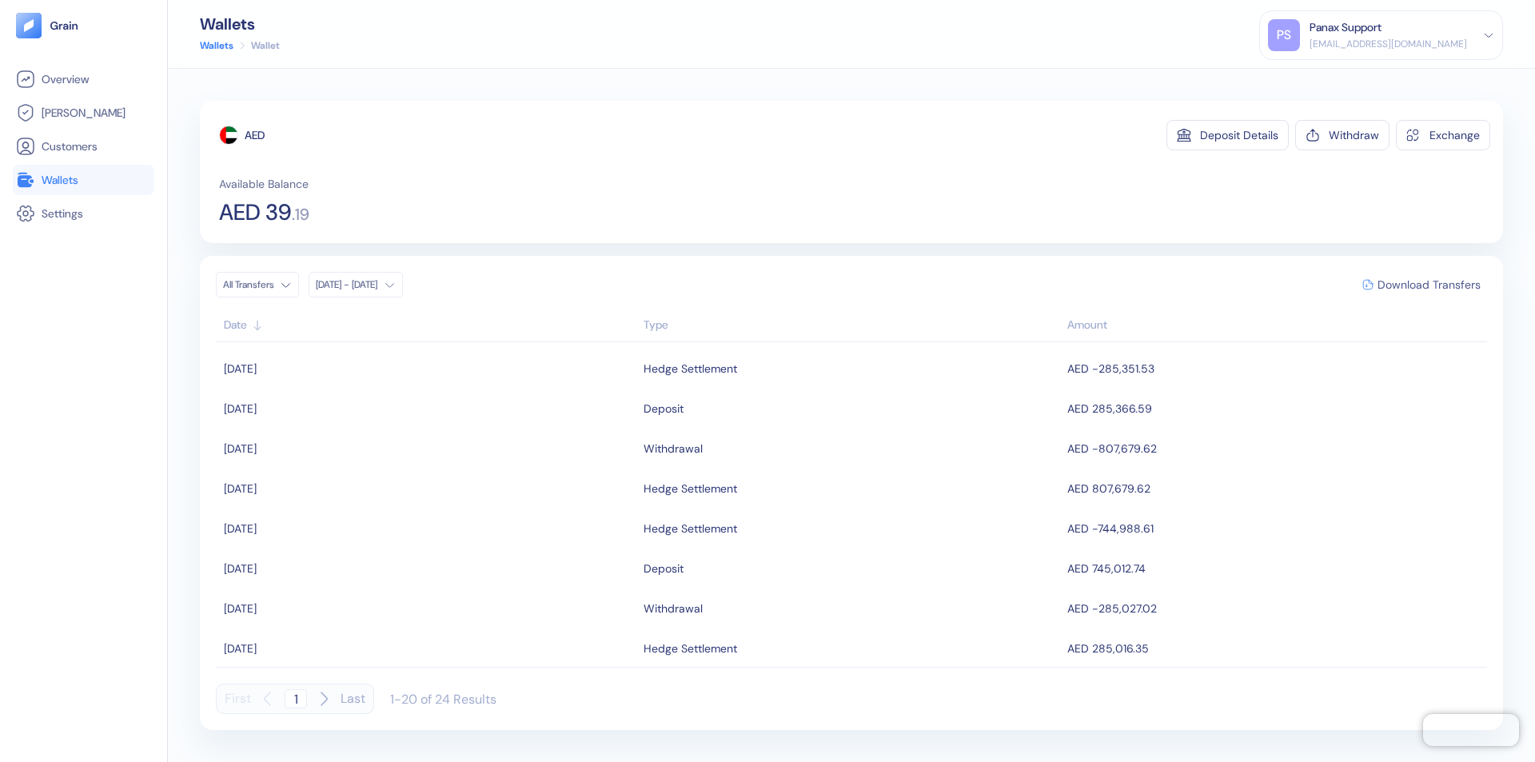
click at [1429, 285] on span "Download Transfers" at bounding box center [1429, 284] width 103 height 11
click at [83, 180] on link "Wallets" at bounding box center [83, 179] width 135 height 19
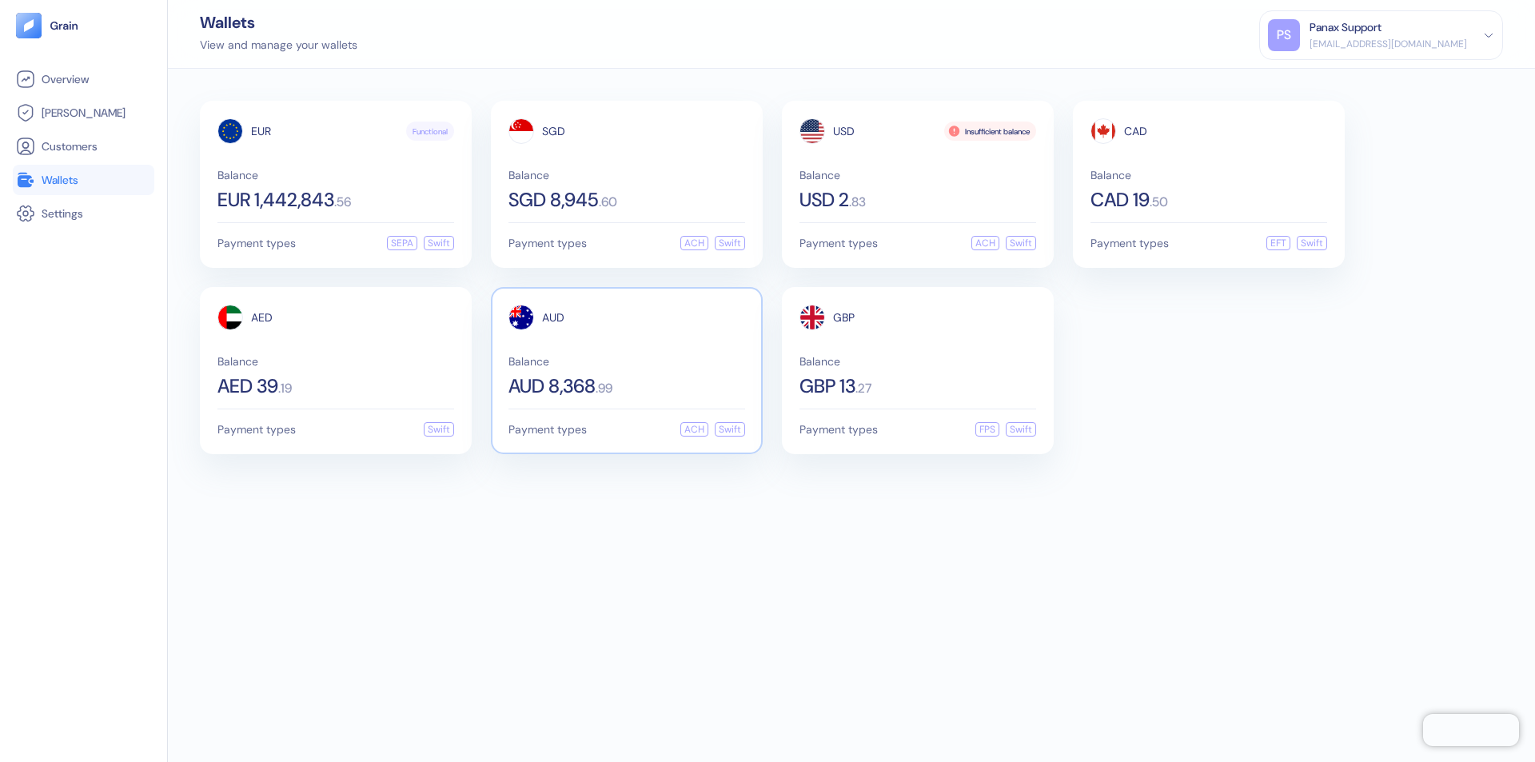
click at [553, 317] on span "AUD" at bounding box center [553, 317] width 22 height 11
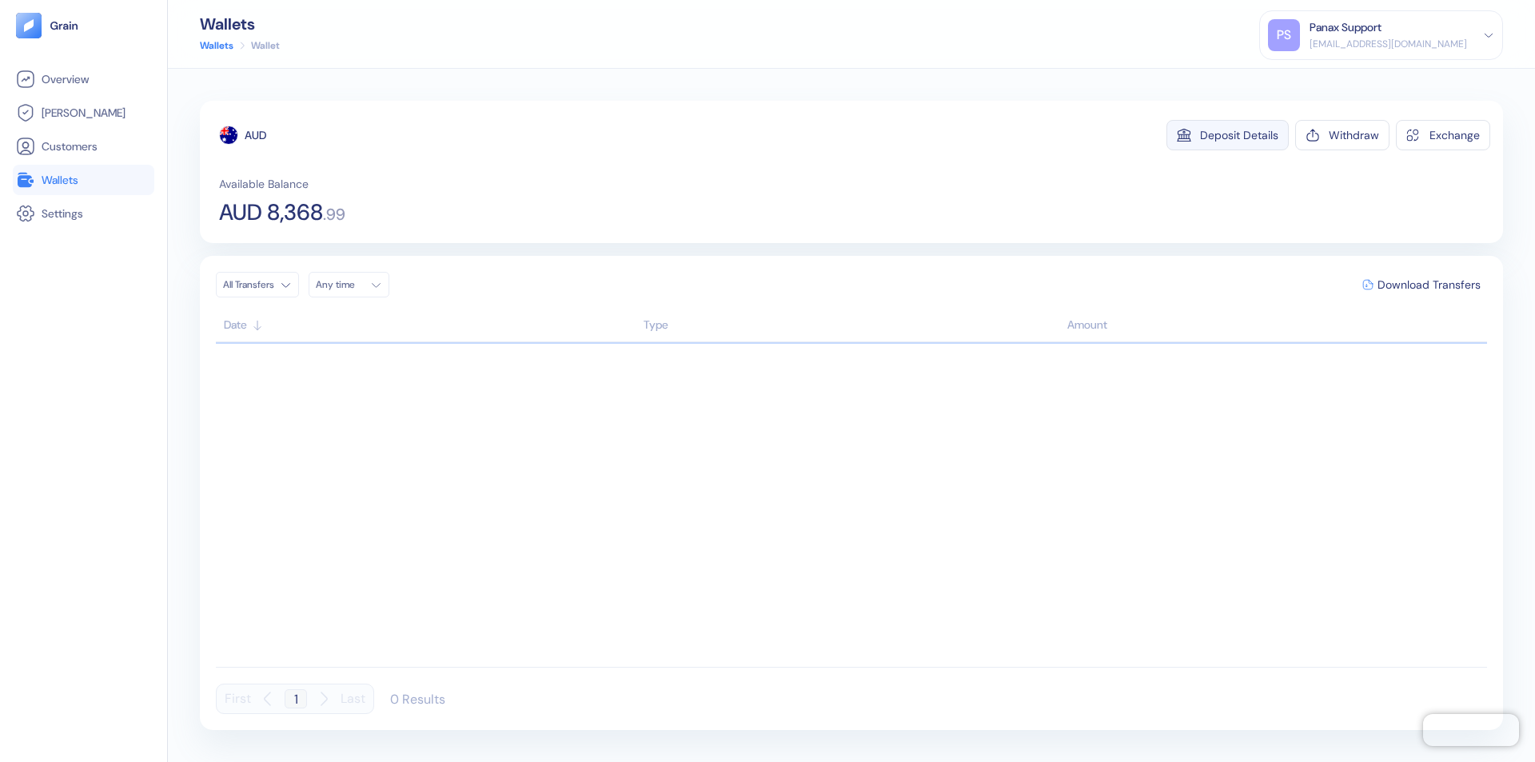
click at [1239, 135] on div "Deposit Details" at bounding box center [1239, 135] width 78 height 11
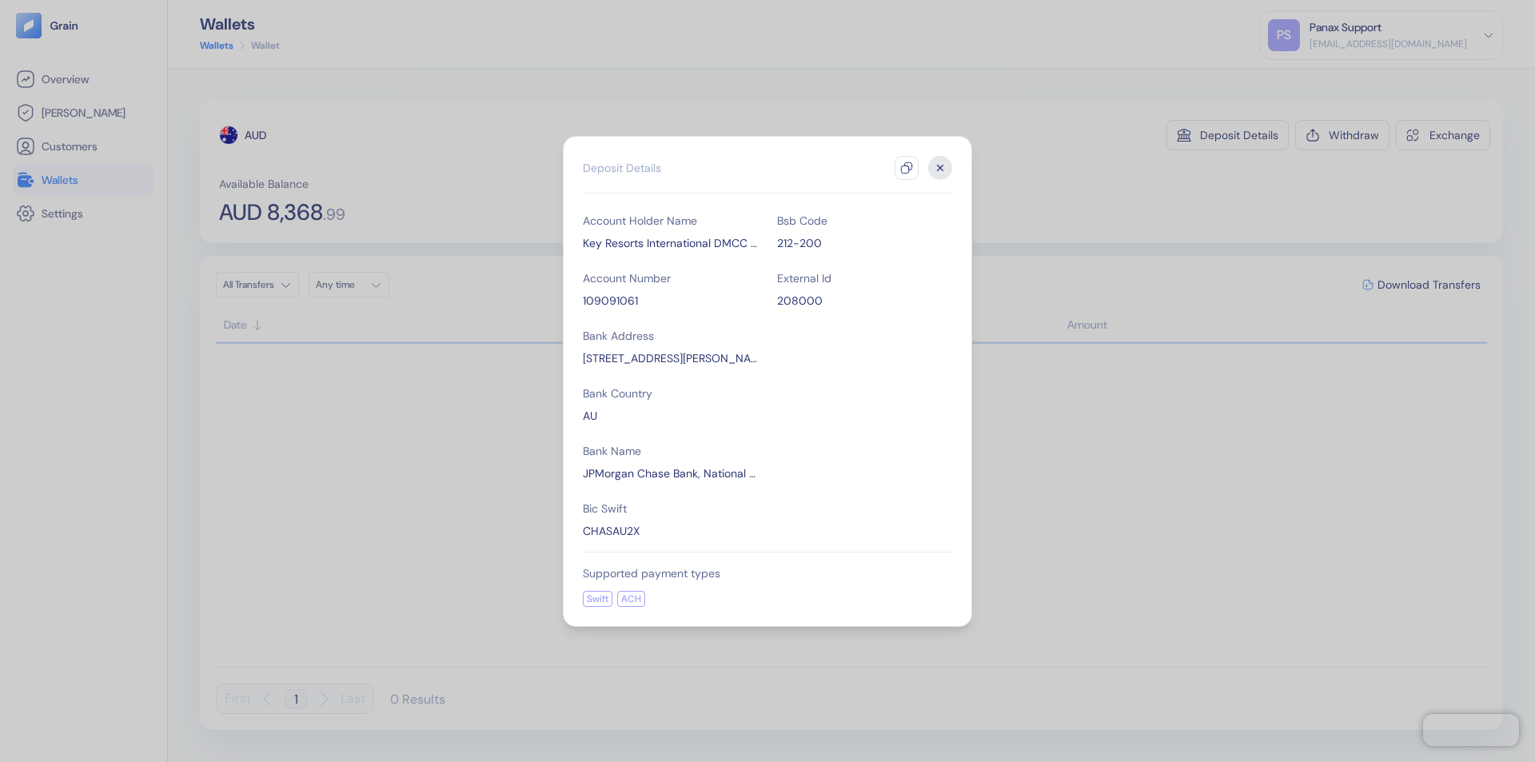
click at [907, 168] on icon "button" at bounding box center [906, 167] width 13 height 13
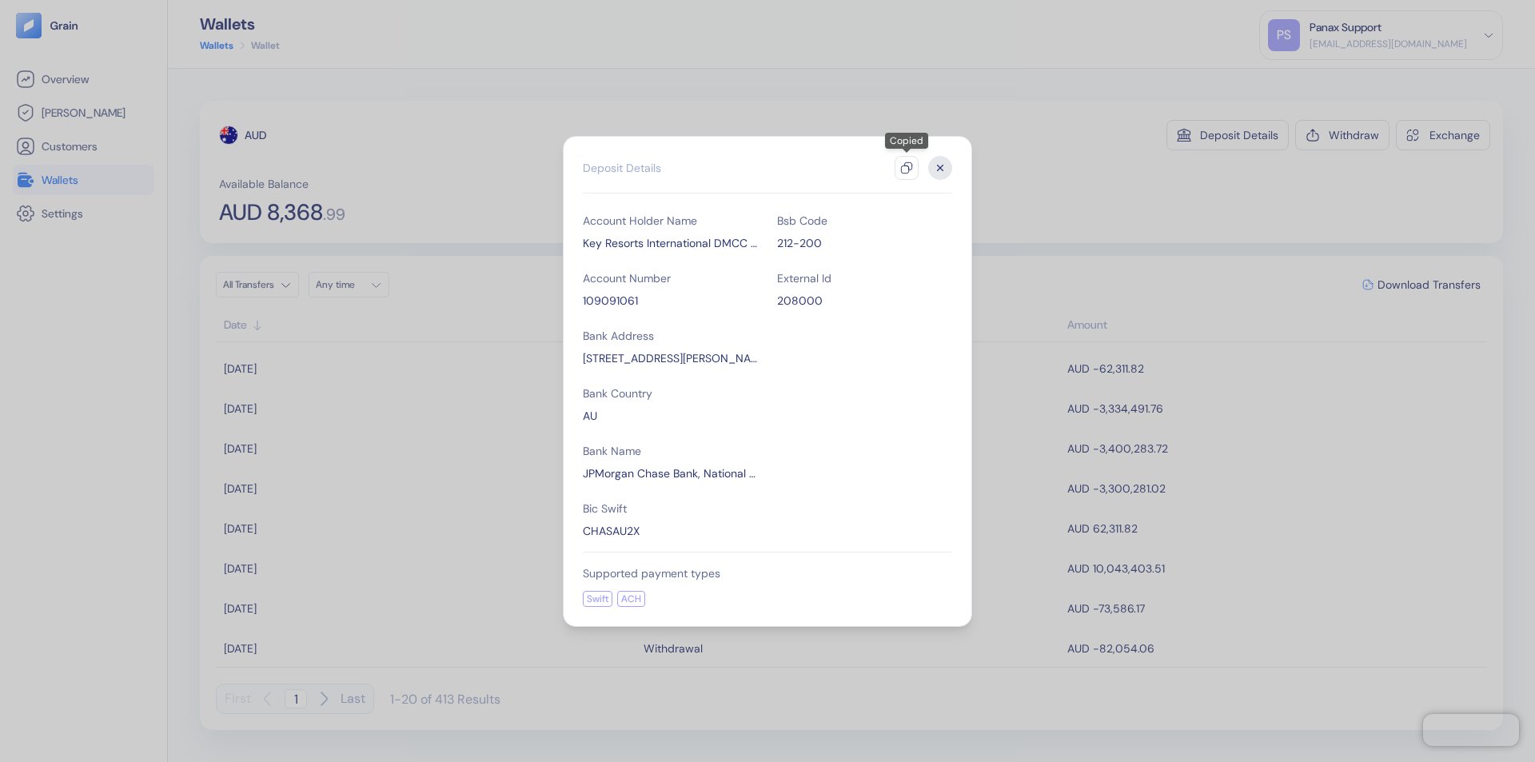
click at [940, 168] on icon "button" at bounding box center [941, 168] width 6 height 6
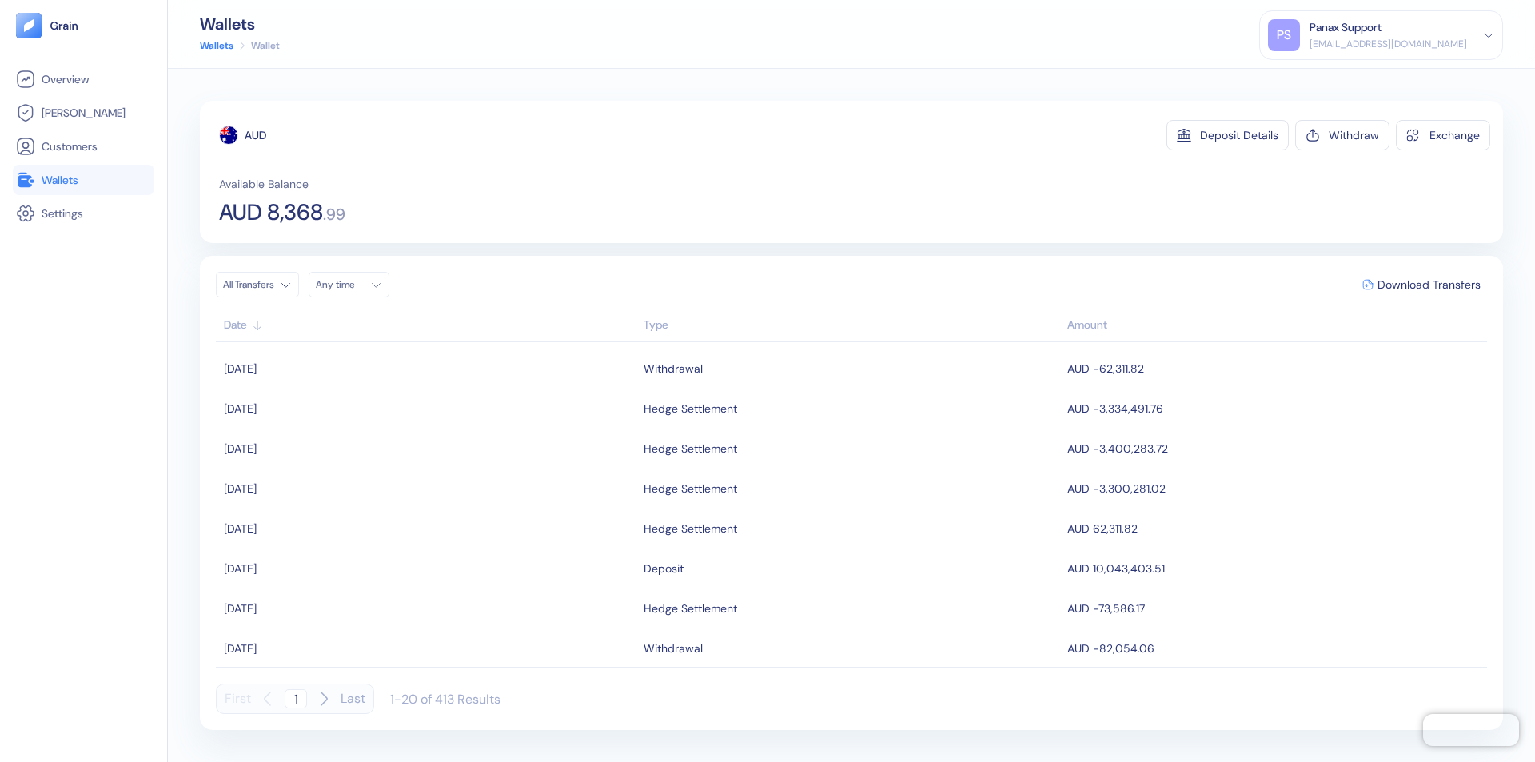
click at [353, 285] on div "Any time" at bounding box center [340, 284] width 48 height 13
click at [409, 389] on button "12" at bounding box center [409, 389] width 19 height 19
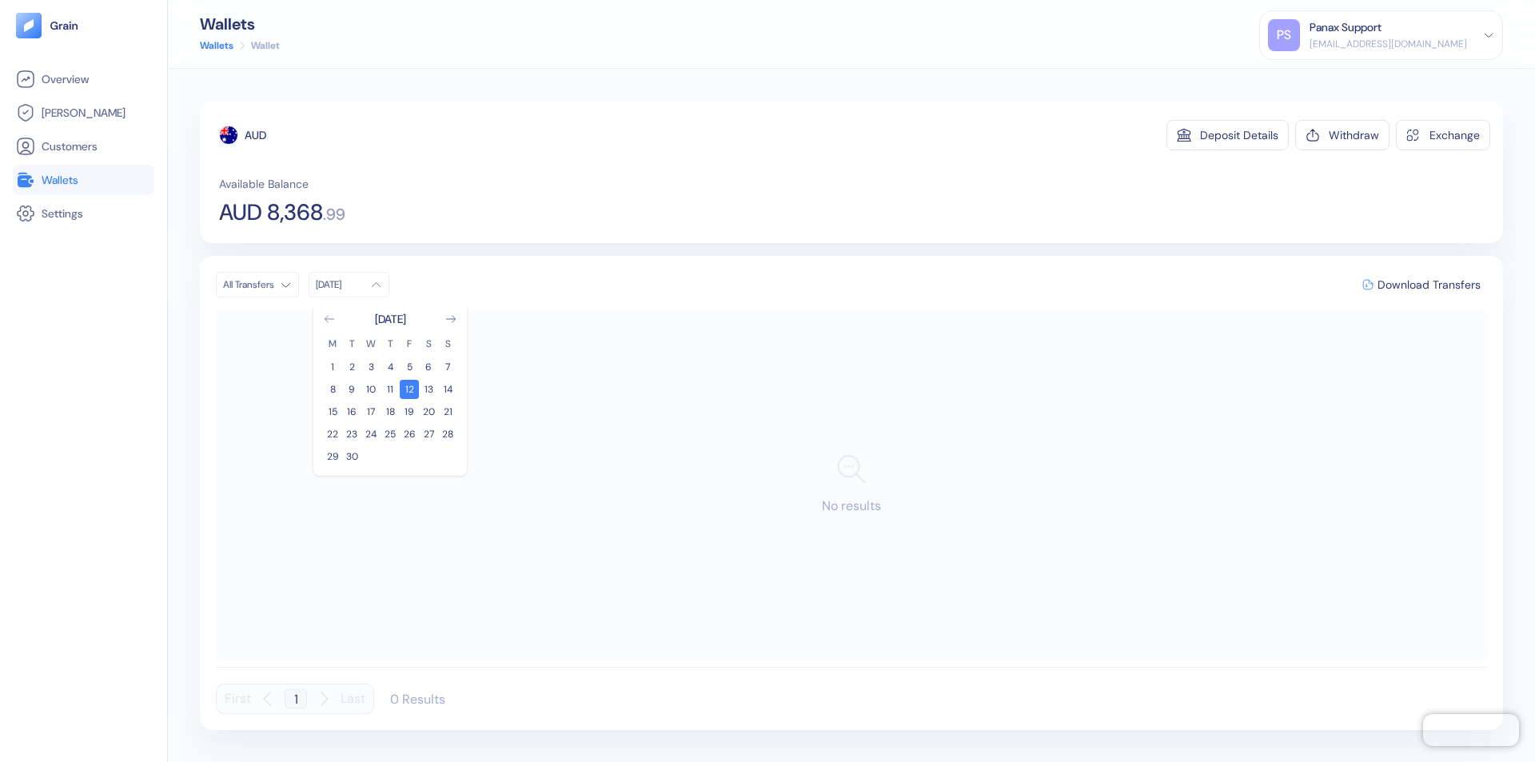
click at [329, 319] on icon "Go to previous month" at bounding box center [329, 319] width 9 height 6
click at [371, 412] on button "13" at bounding box center [370, 411] width 19 height 19
click at [256, 135] on div "AUD" at bounding box center [256, 135] width 22 height 16
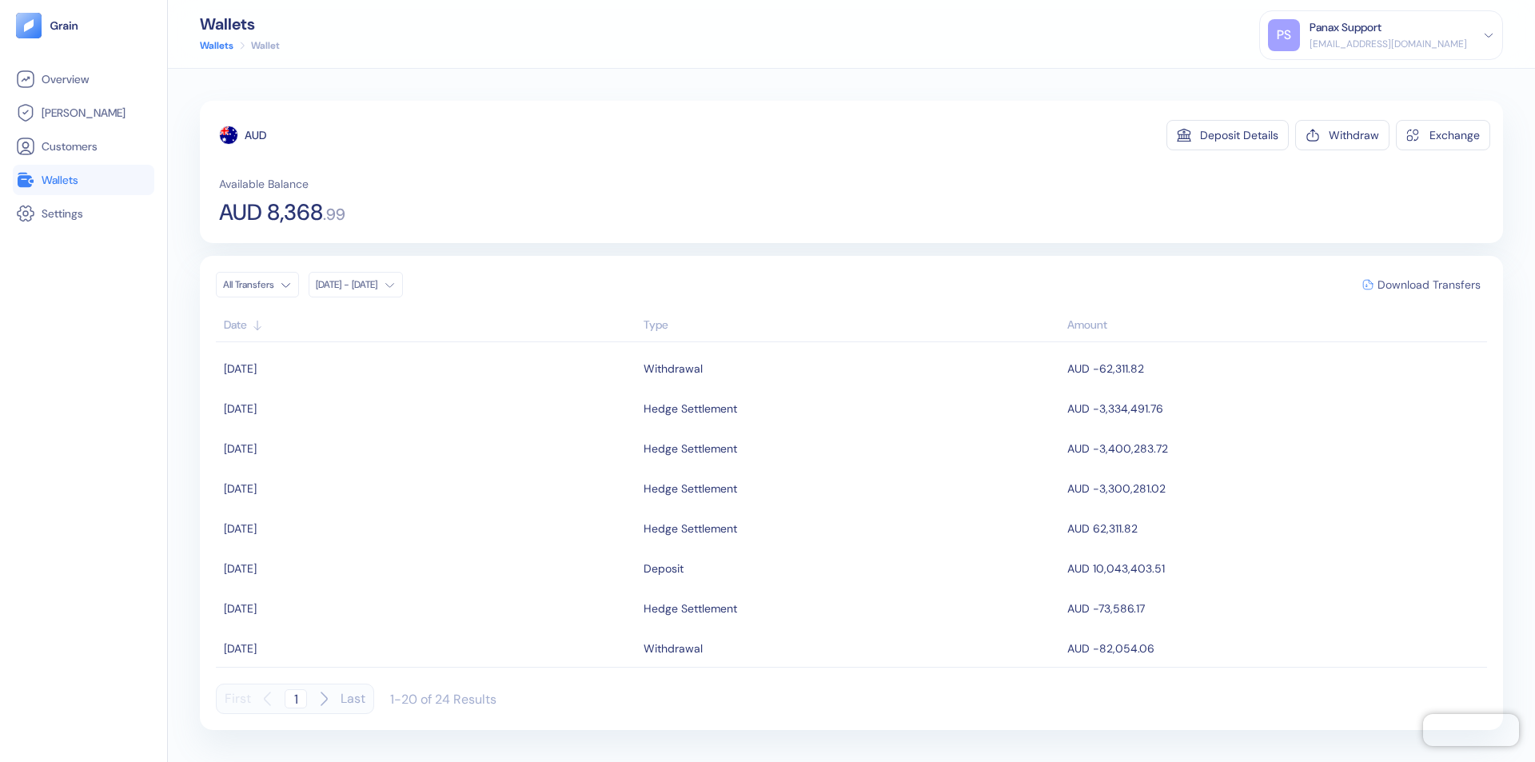
click at [1429, 285] on span "Download Transfers" at bounding box center [1429, 284] width 103 height 11
click at [83, 180] on link "Wallets" at bounding box center [83, 179] width 135 height 19
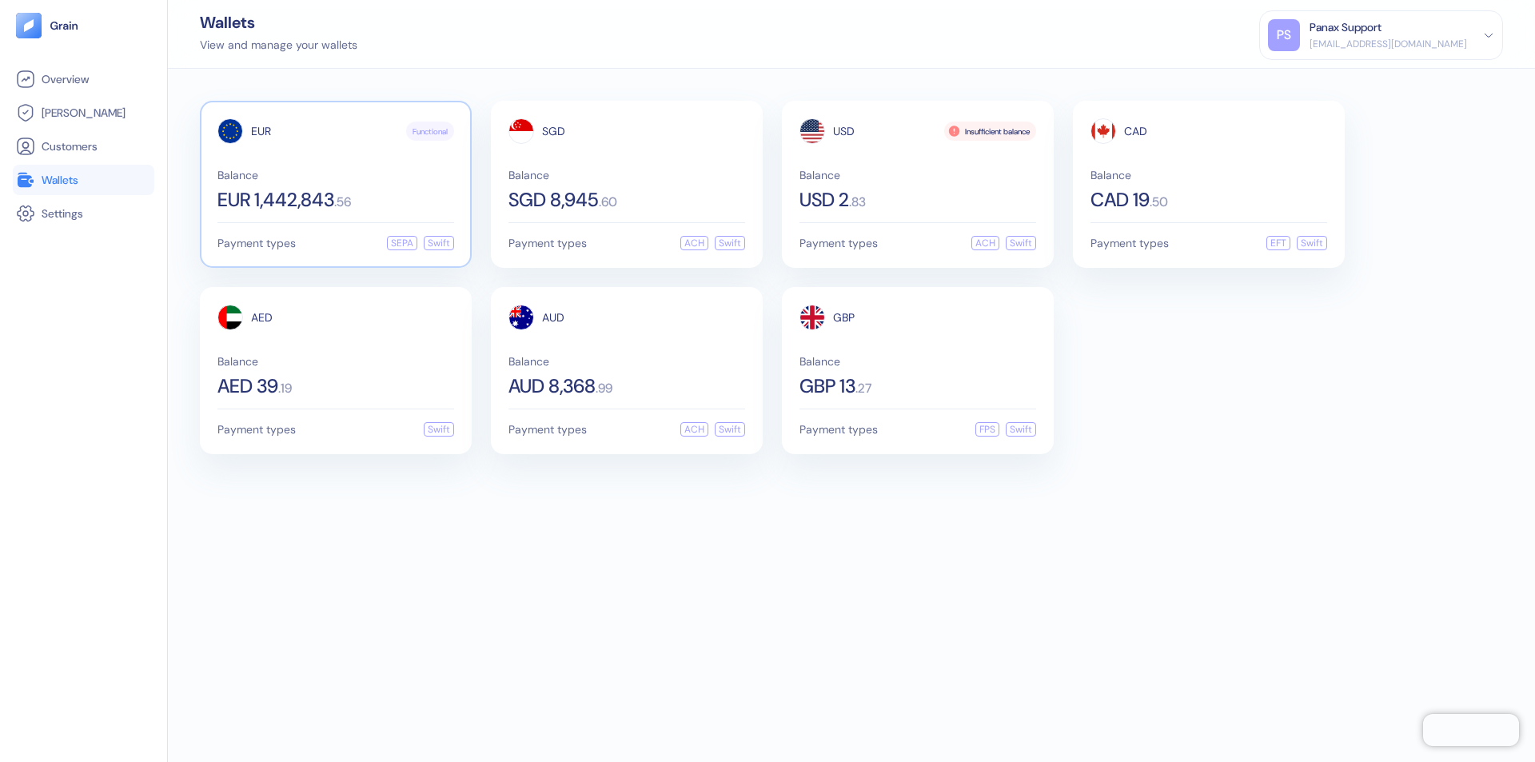
click at [261, 131] on span "EUR" at bounding box center [261, 131] width 20 height 11
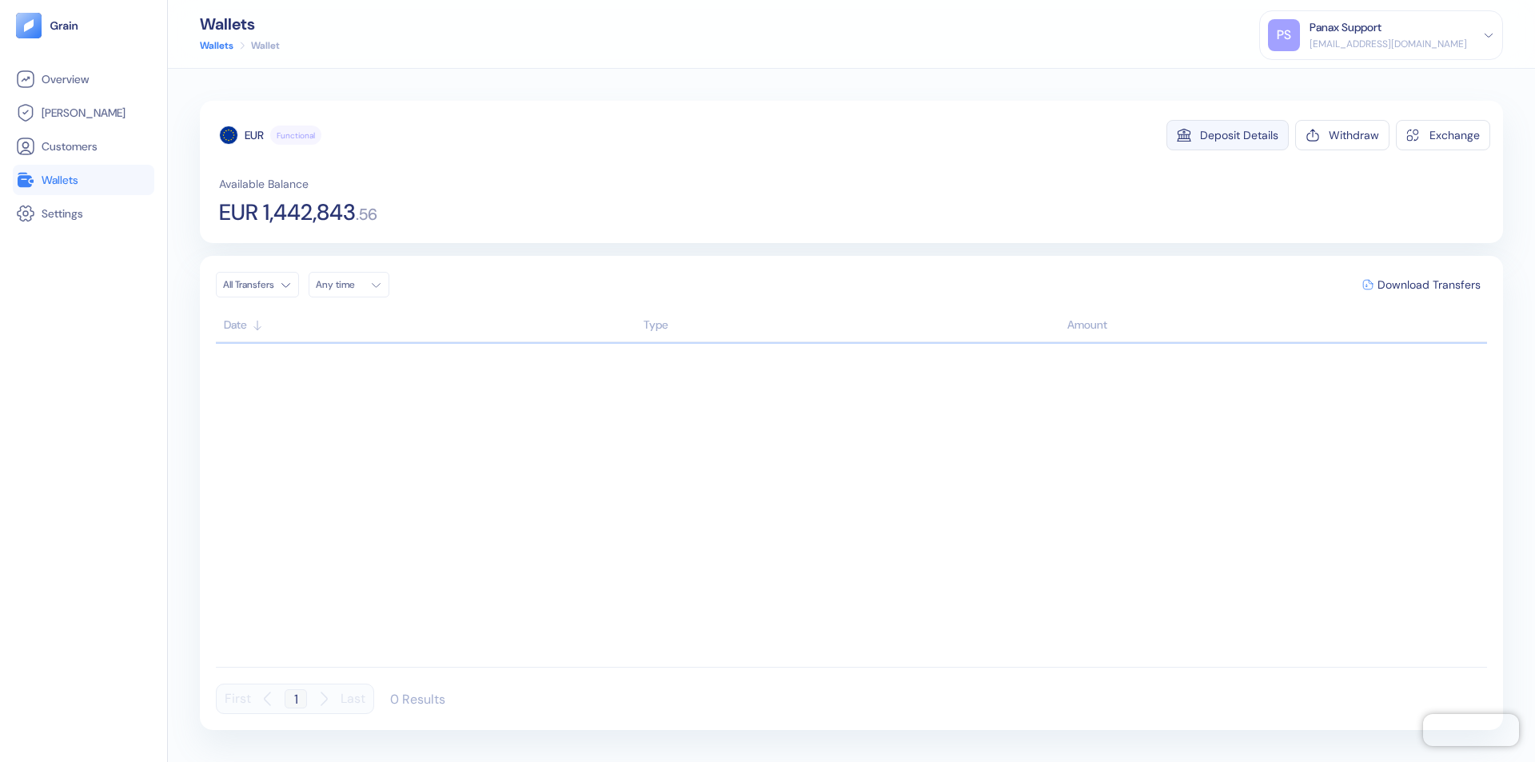
click at [1239, 135] on div "Deposit Details" at bounding box center [1239, 135] width 78 height 11
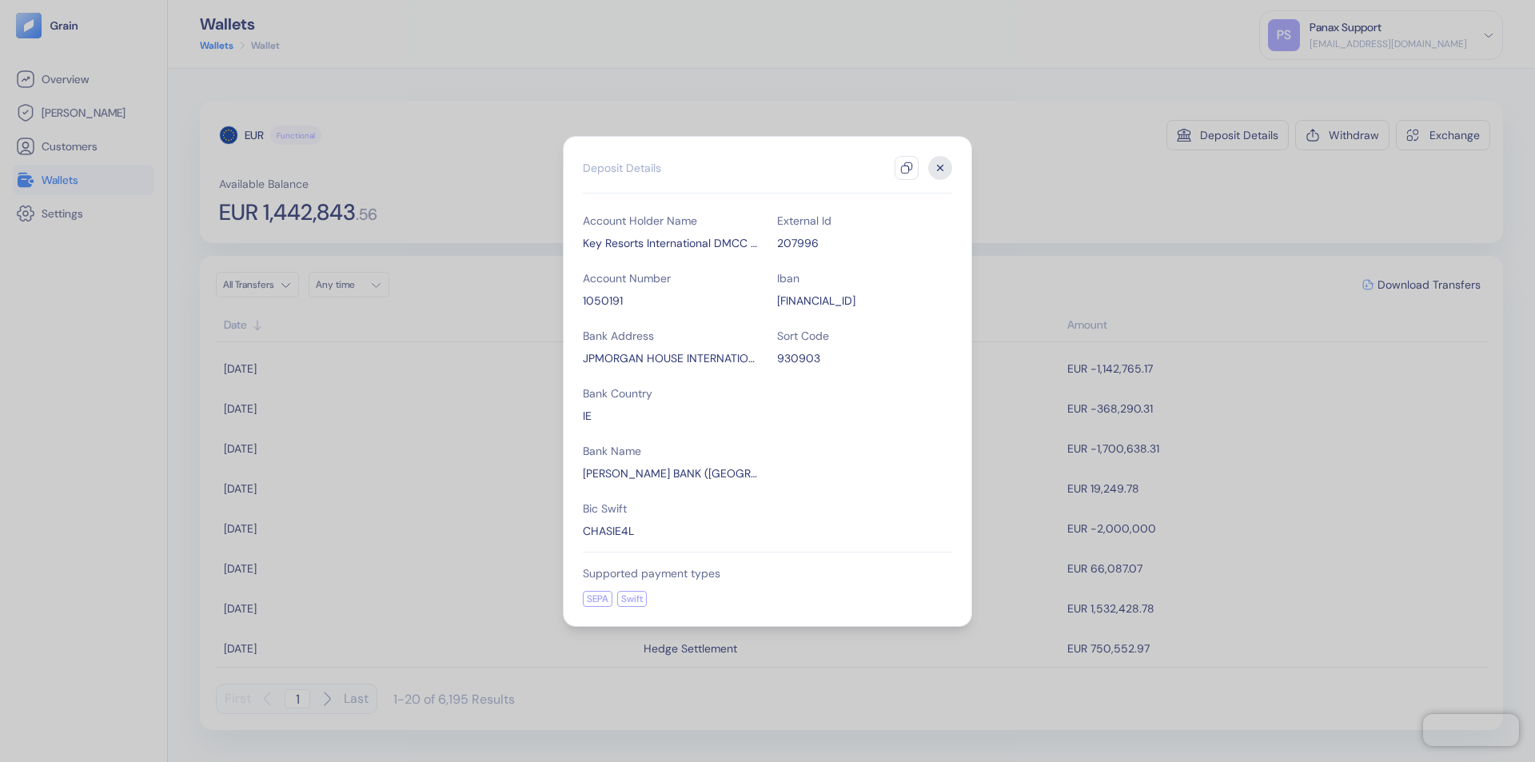
click at [907, 168] on icon "button" at bounding box center [906, 167] width 13 height 13
click at [940, 168] on icon "button" at bounding box center [941, 168] width 6 height 6
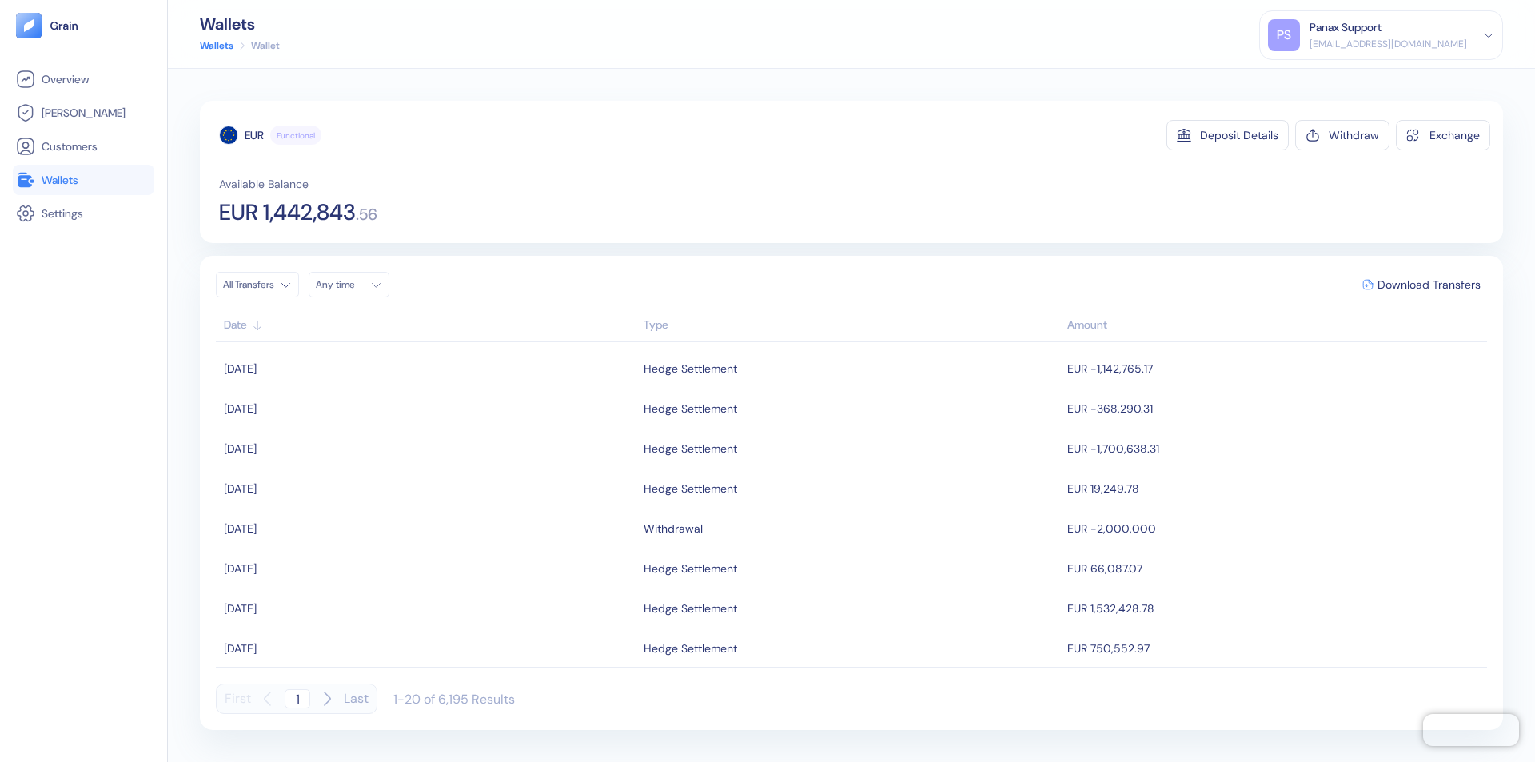
click at [353, 285] on div "Any time" at bounding box center [340, 284] width 48 height 13
click at [409, 389] on button "12" at bounding box center [409, 389] width 19 height 19
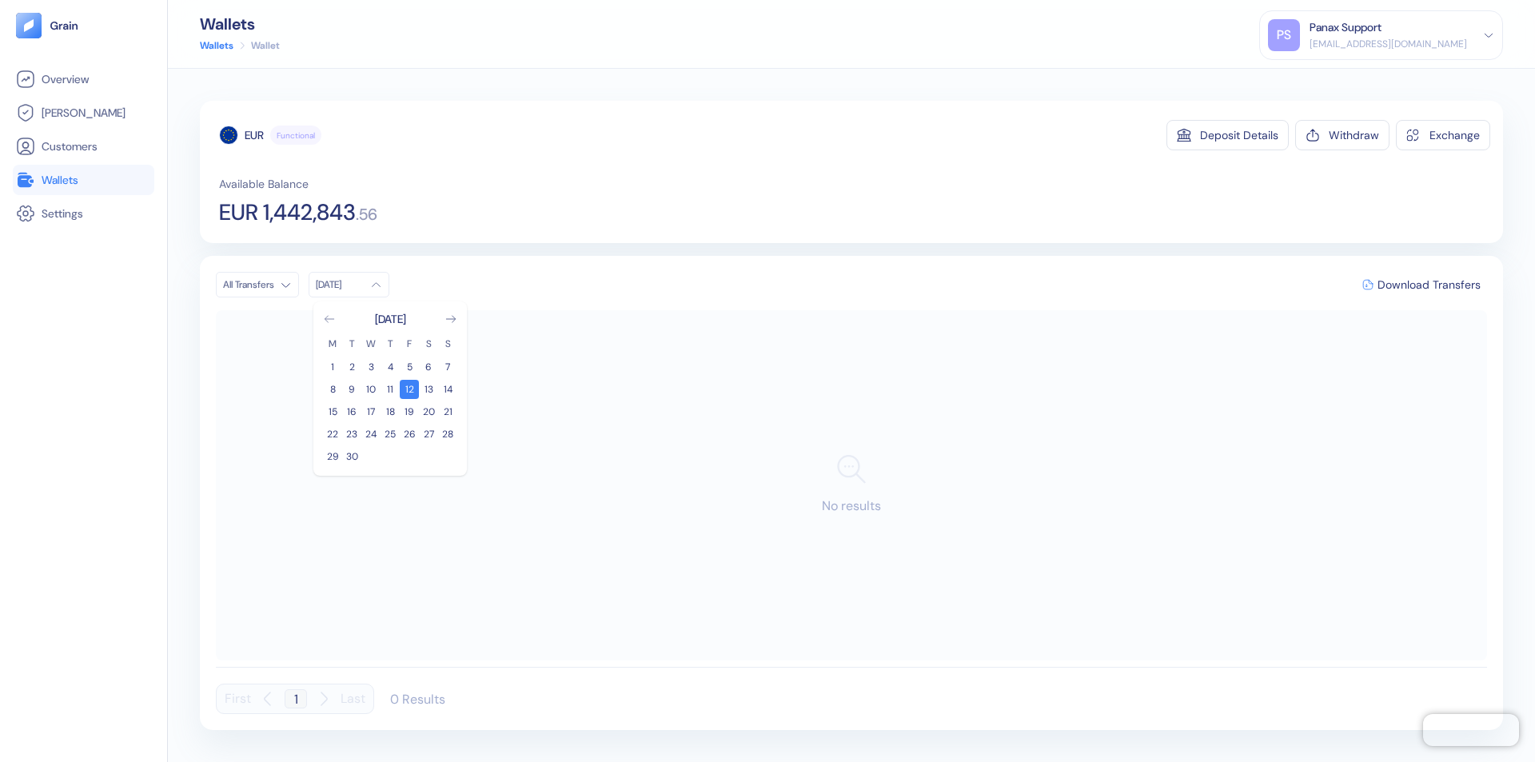
click at [329, 319] on icon "Go to previous month" at bounding box center [329, 319] width 9 height 6
click at [371, 412] on button "13" at bounding box center [370, 411] width 19 height 19
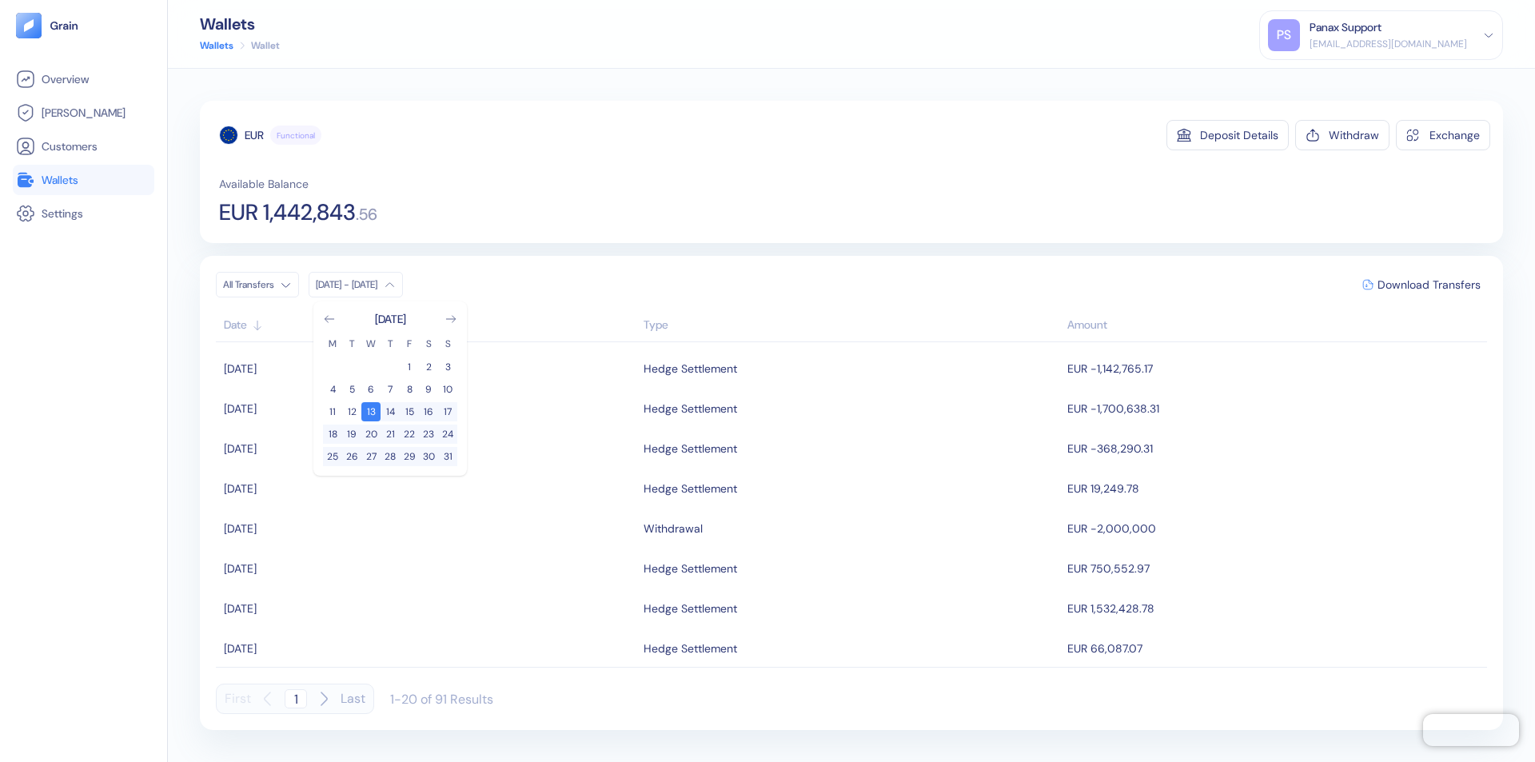
click at [254, 135] on div "EUR" at bounding box center [254, 135] width 19 height 16
click at [1429, 285] on span "Download Transfers" at bounding box center [1429, 284] width 103 height 11
click at [83, 180] on link "Wallets" at bounding box center [83, 179] width 135 height 19
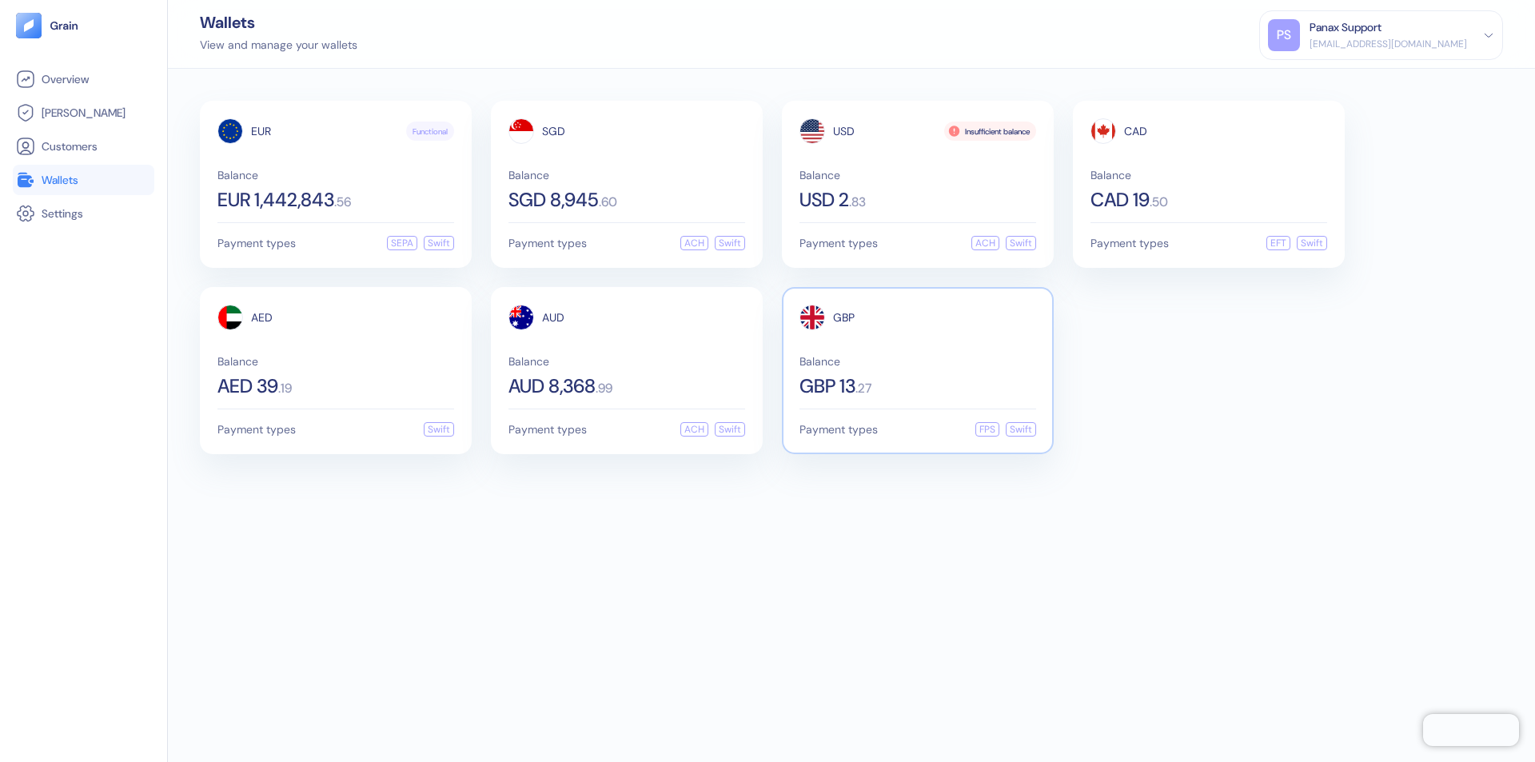
click at [843, 317] on span "GBP" at bounding box center [844, 317] width 22 height 11
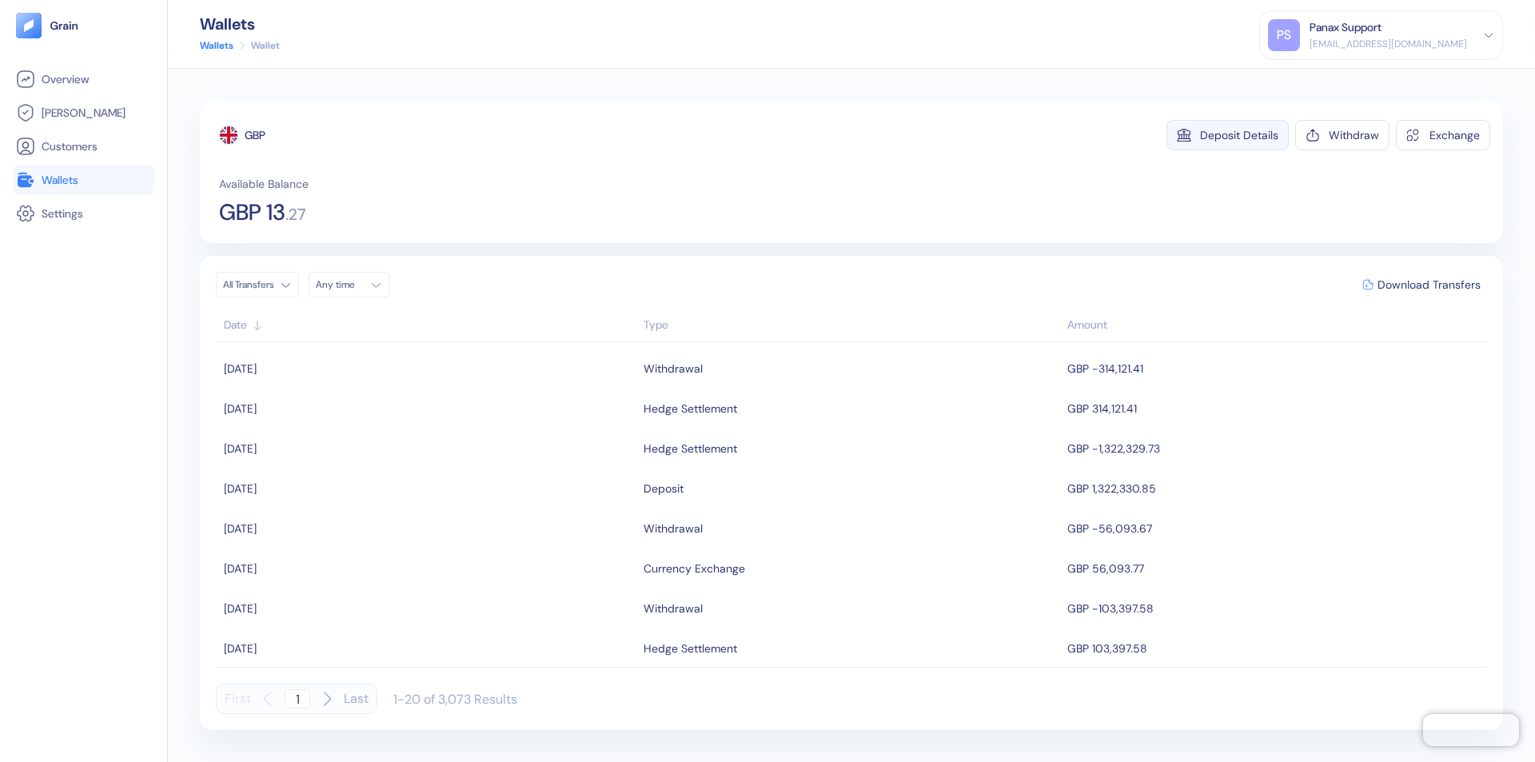
click at [1239, 135] on div "Deposit Details" at bounding box center [1239, 135] width 78 height 11
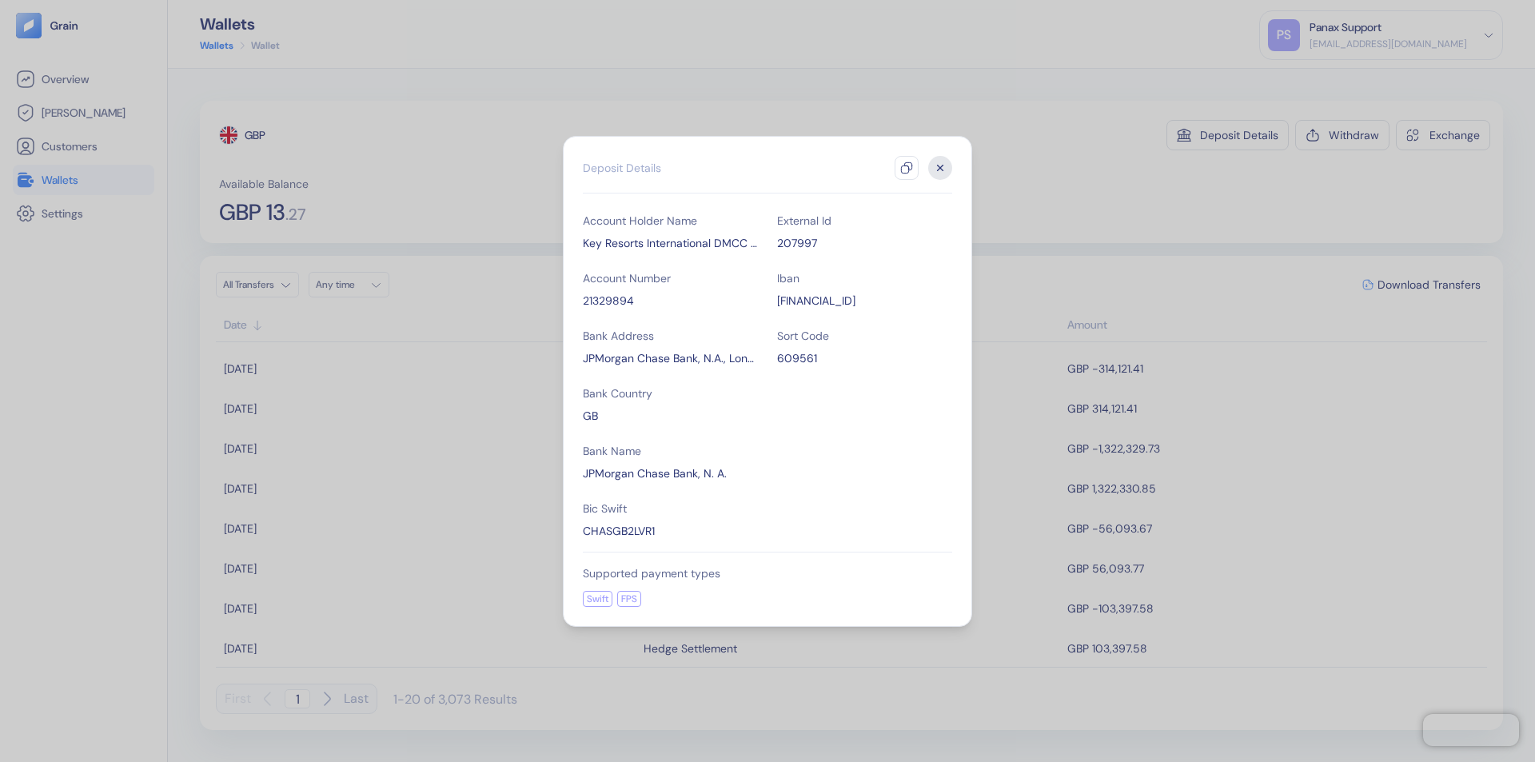
click at [907, 168] on icon "button" at bounding box center [906, 167] width 13 height 13
click at [940, 168] on icon "button" at bounding box center [941, 168] width 6 height 6
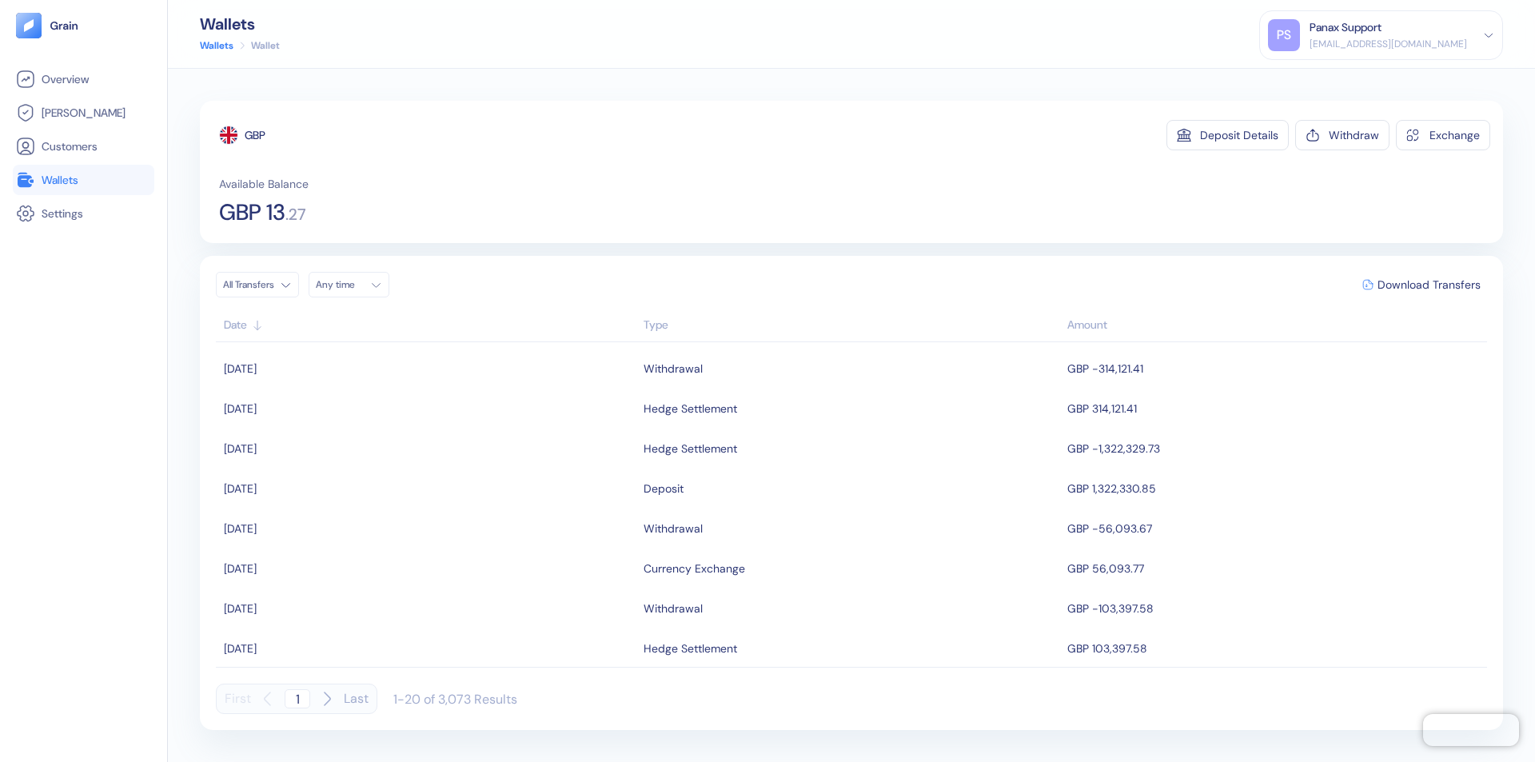
click at [353, 285] on div "Any time" at bounding box center [340, 284] width 48 height 13
click at [409, 389] on button "12" at bounding box center [409, 389] width 19 height 19
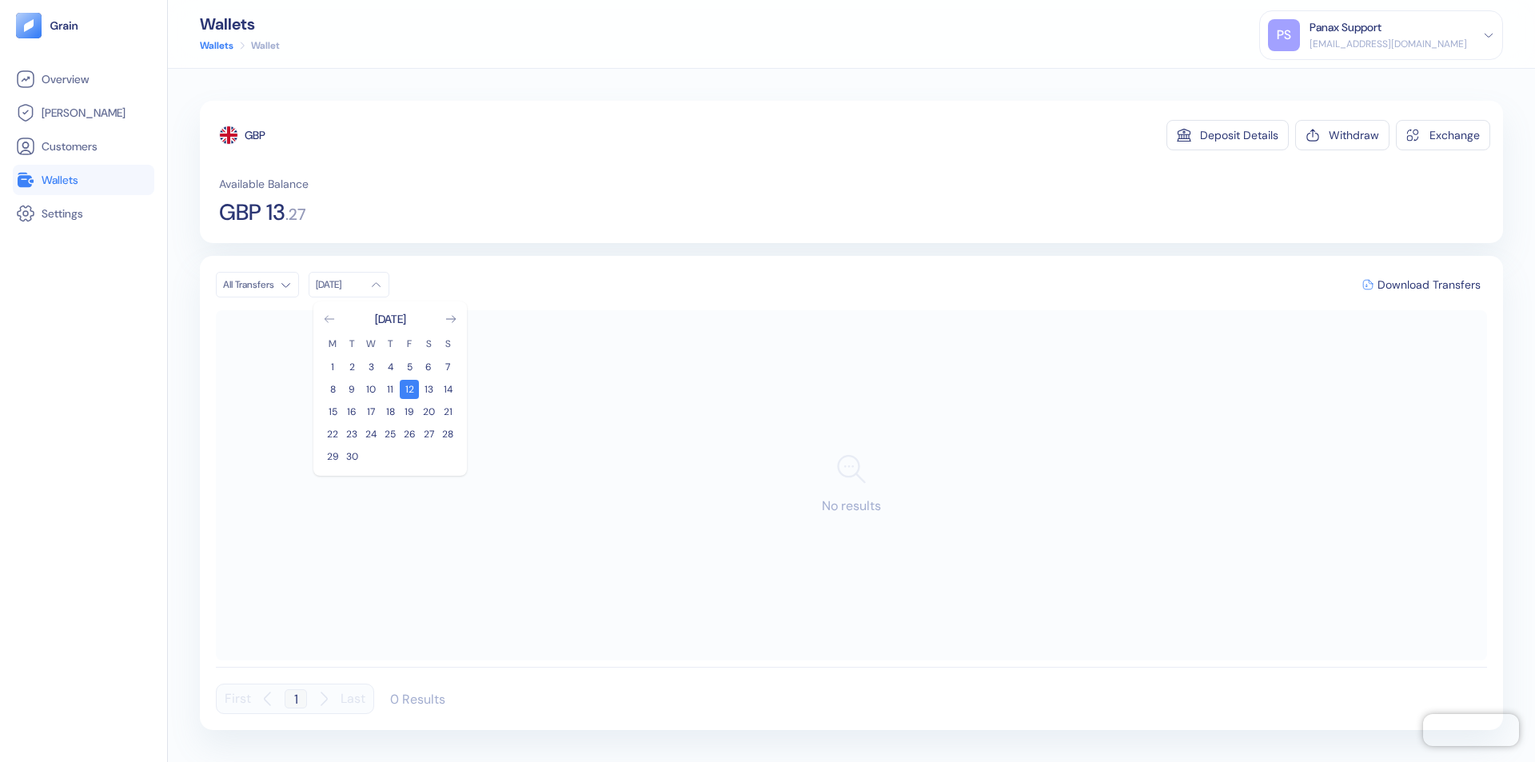
click at [329, 319] on icon "Go to previous month" at bounding box center [329, 319] width 9 height 6
click at [371, 412] on button "13" at bounding box center [370, 411] width 19 height 19
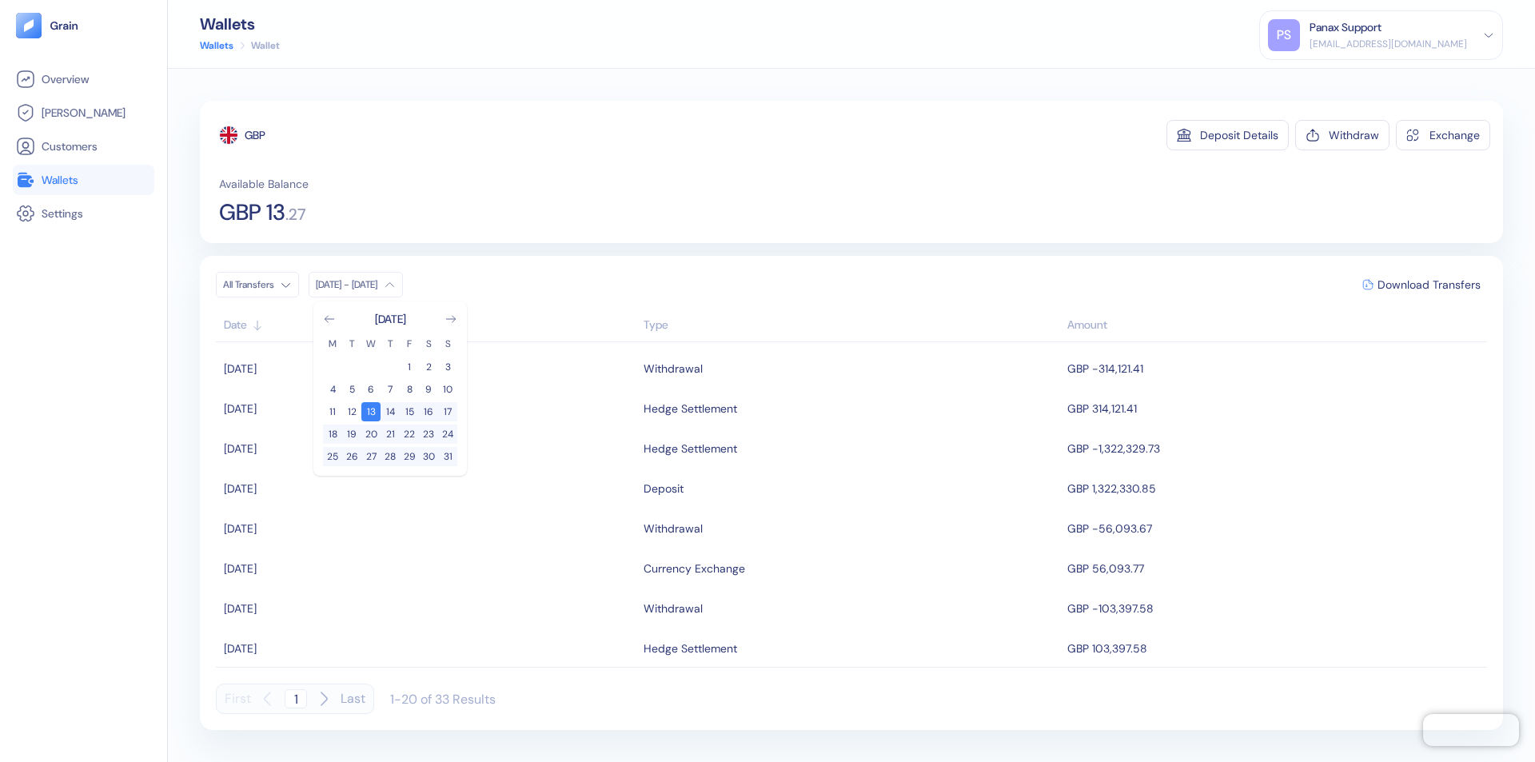
click at [256, 135] on div "GBP" at bounding box center [255, 135] width 21 height 16
click at [1429, 285] on span "Download Transfers" at bounding box center [1429, 284] width 103 height 11
click at [1382, 35] on div "Panax Support" at bounding box center [1346, 27] width 72 height 17
click at [1333, 79] on div "Sign Out" at bounding box center [1311, 79] width 44 height 17
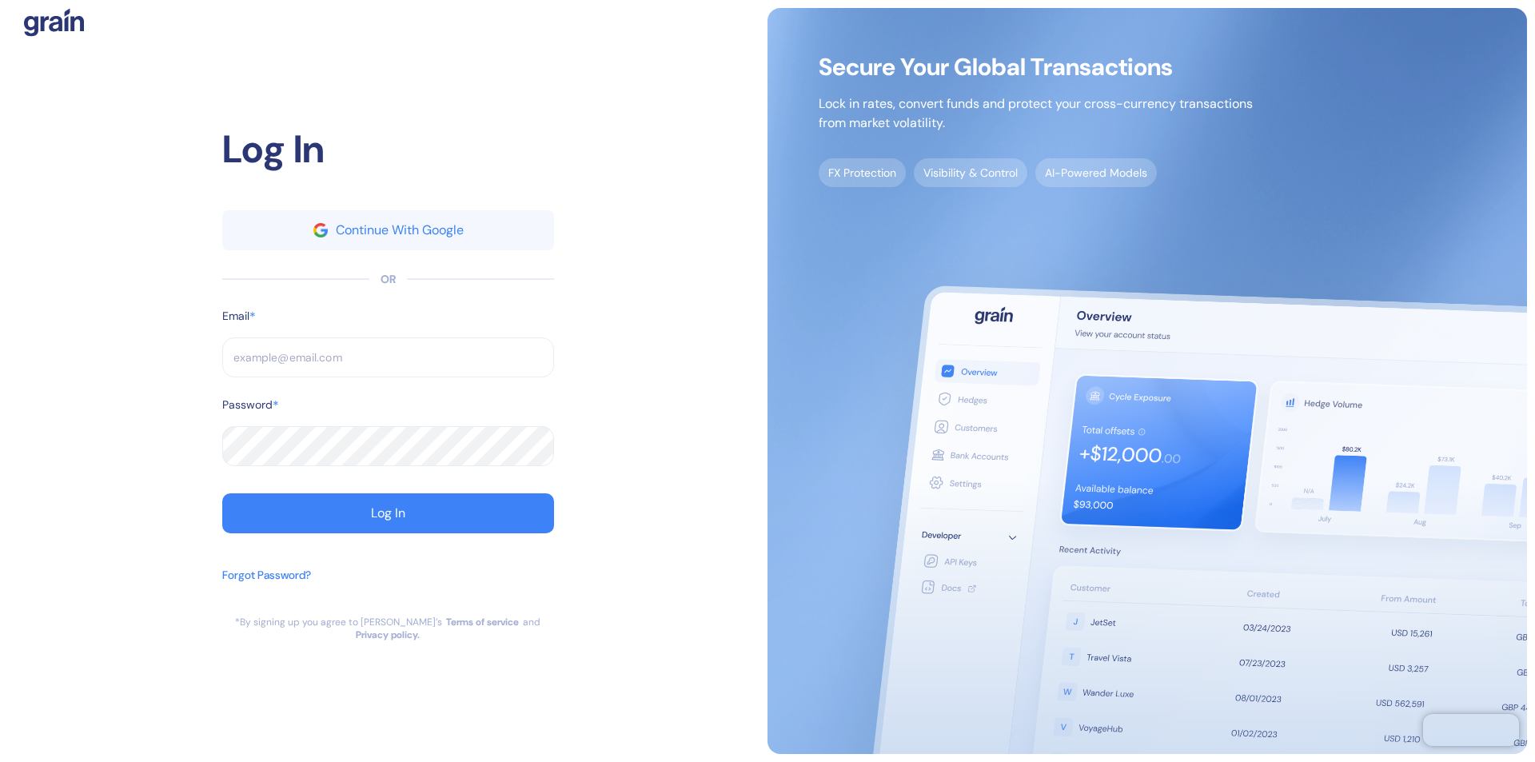
click at [388, 364] on input "text" at bounding box center [388, 357] width 332 height 40
type input "[EMAIL_ADDRESS][DOMAIN_NAME]"
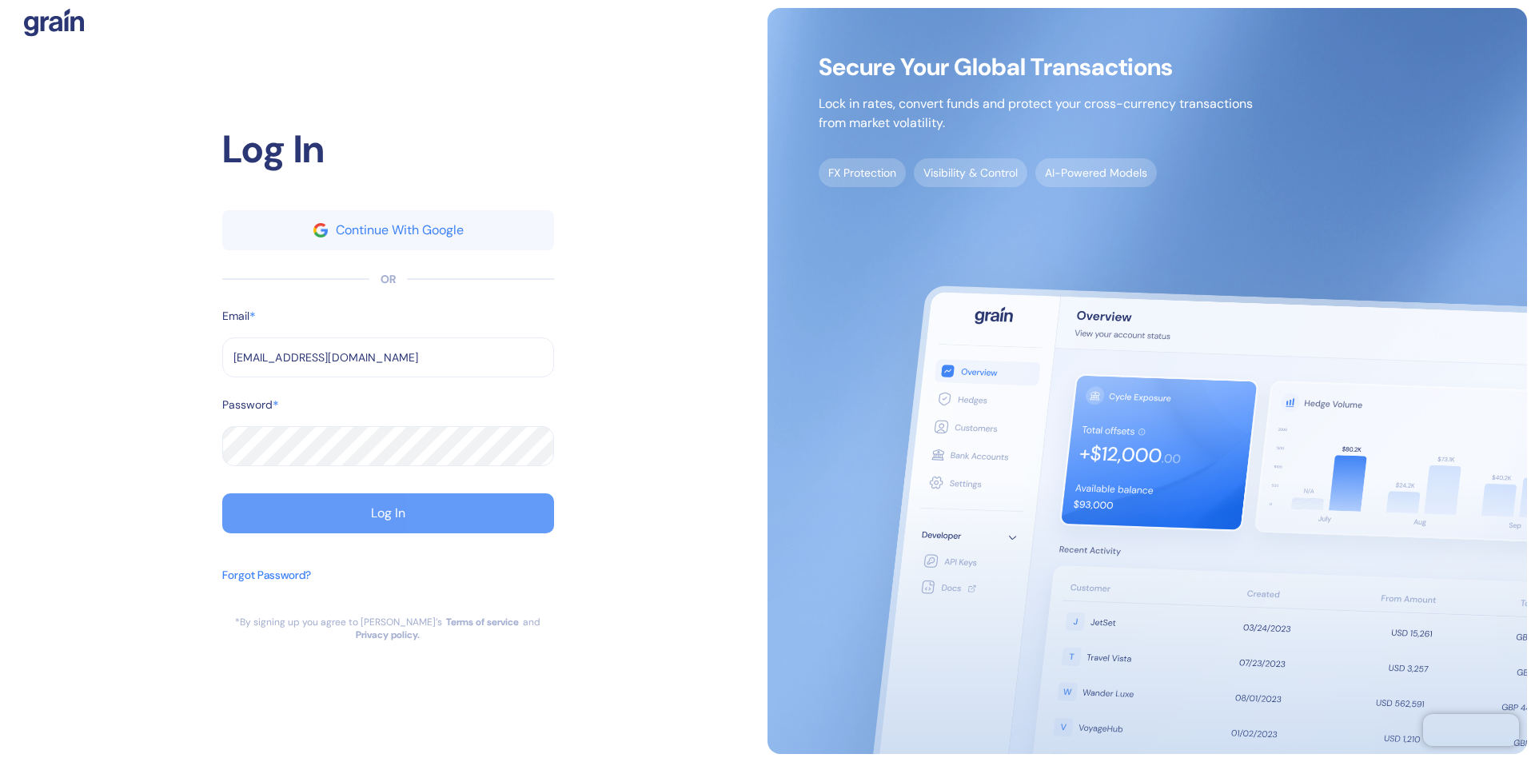
click at [388, 520] on div "Log In" at bounding box center [388, 513] width 34 height 13
